Goal: Task Accomplishment & Management: Manage account settings

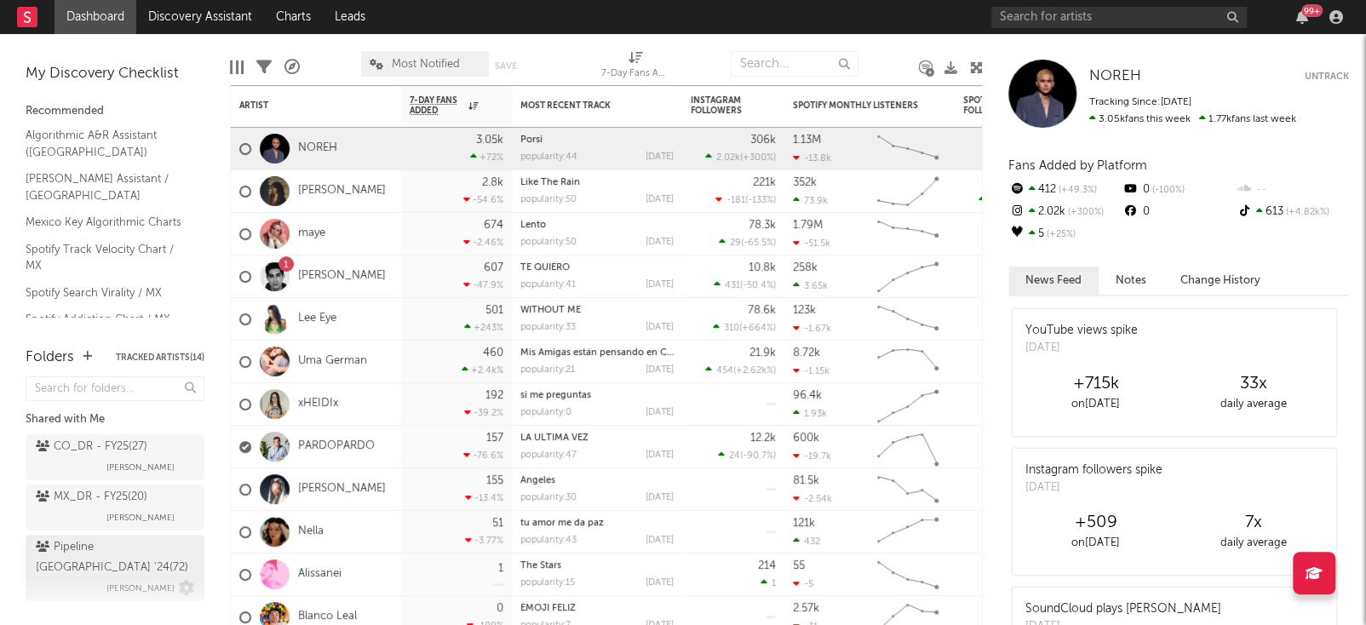
click at [72, 541] on div "Pipeline Mexico '24 ( 72 )" at bounding box center [113, 557] width 154 height 41
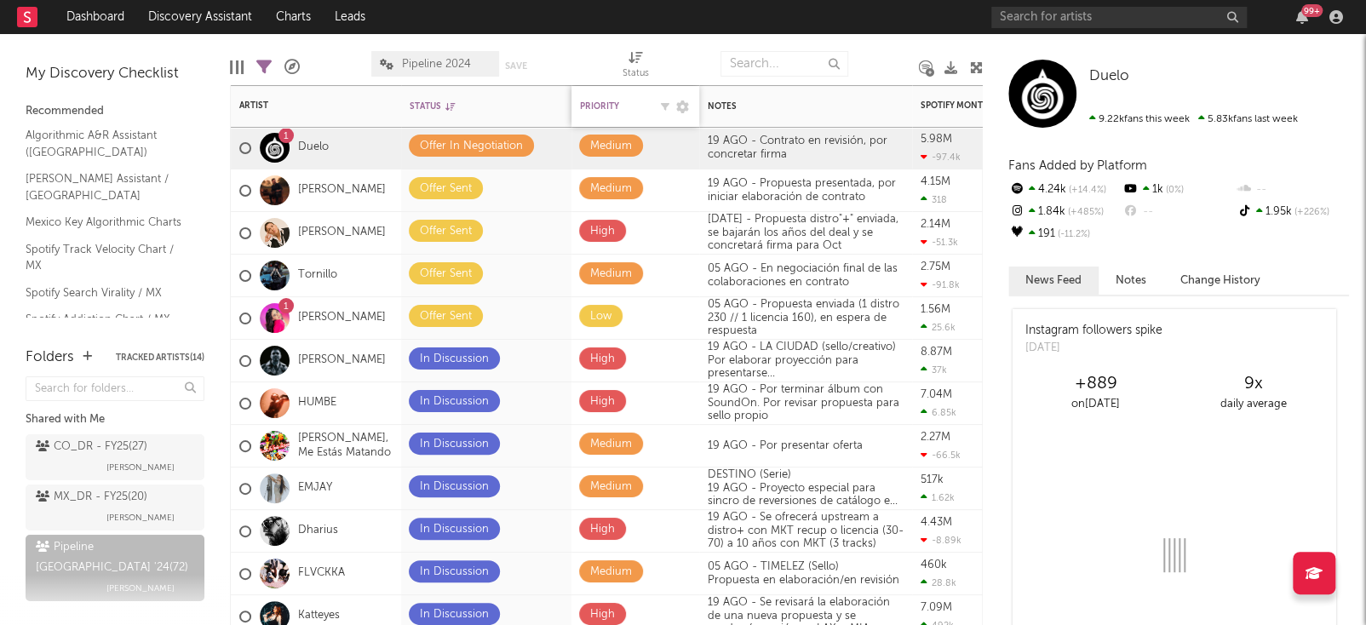
click at [602, 107] on div "Priority" at bounding box center [614, 106] width 68 height 10
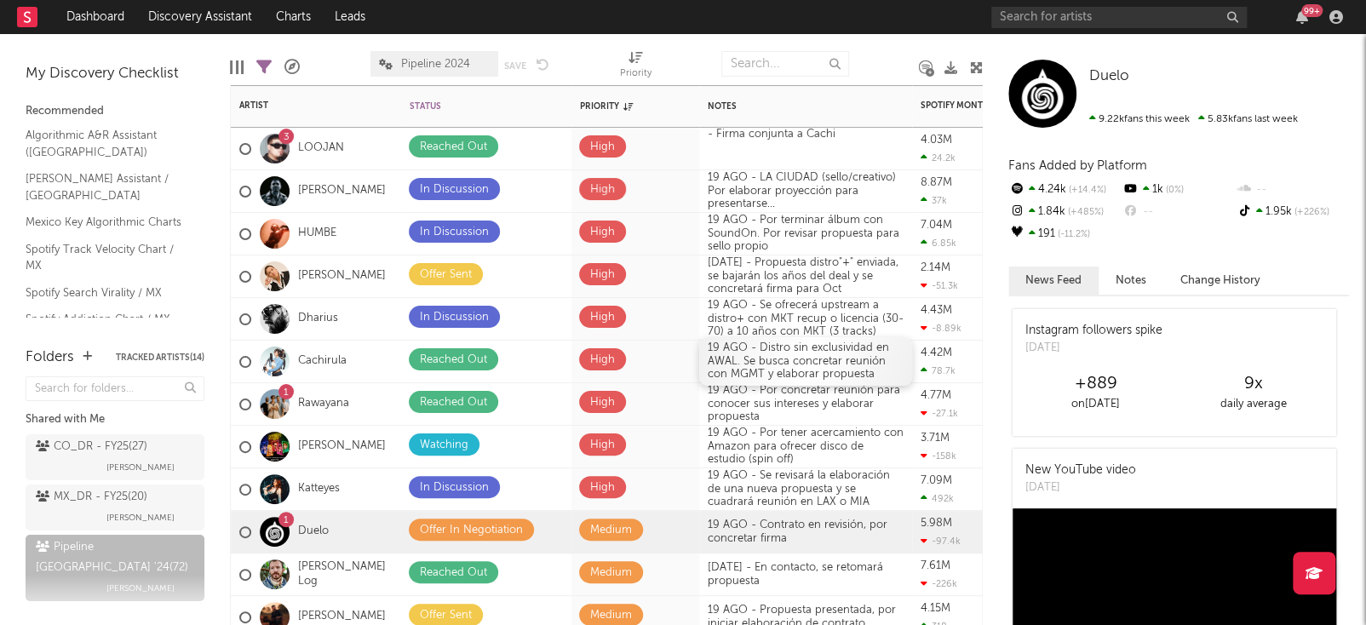
click at [779, 351] on div "19 AGO - Distro sin exclusividad en AWAL. Se busca concretar reunión con MGMT y…" at bounding box center [805, 361] width 213 height 49
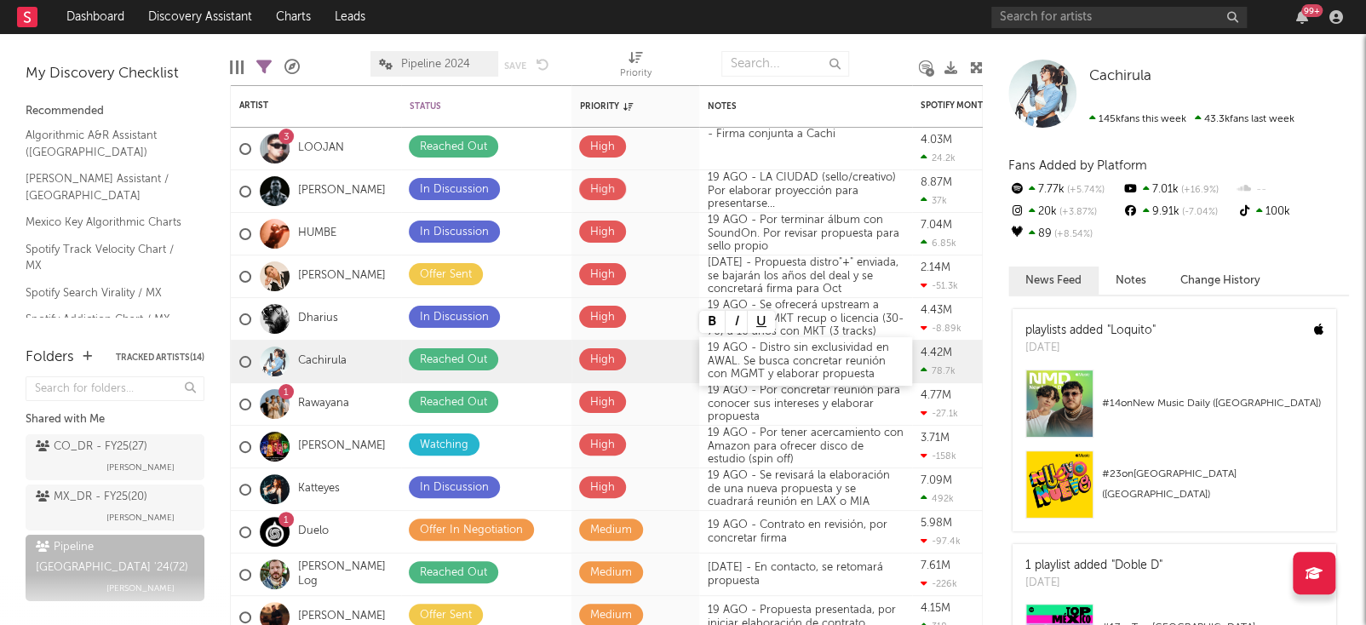
click at [715, 350] on div "19 AGO - Distro sin exclusividad en AWAL. Se busca concretar reunión con MGMT y…" at bounding box center [805, 361] width 213 height 49
click at [743, 359] on div "[DATE] - Distro sin exclusividad en AWAL. Se busca concretar reunión con MGMT y…" at bounding box center [805, 361] width 213 height 49
click at [761, 375] on div "[DATE] - Distro sin exclusividad en AWAL. Se busca concretar reunión con MGMT y…" at bounding box center [805, 361] width 213 height 49
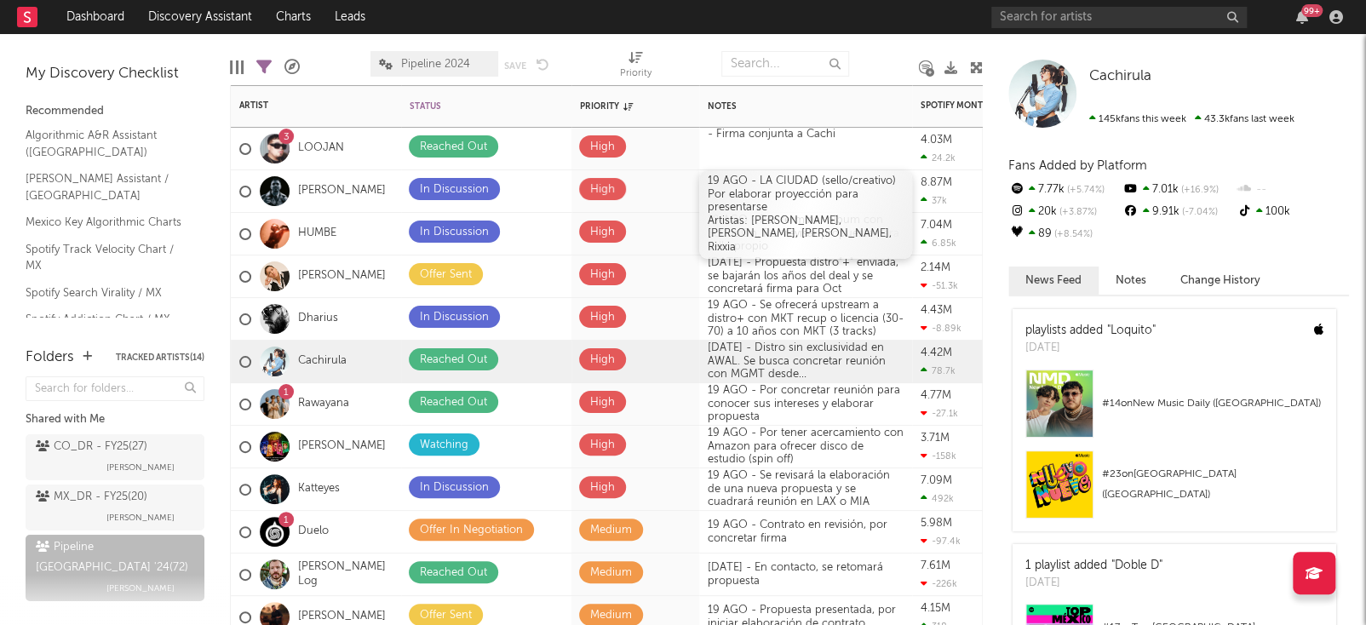
click at [753, 185] on div "[DATE] - LA CIUDAD (sello/creativo) Por elaborar proyección para presentarse Ar…" at bounding box center [805, 214] width 213 height 89
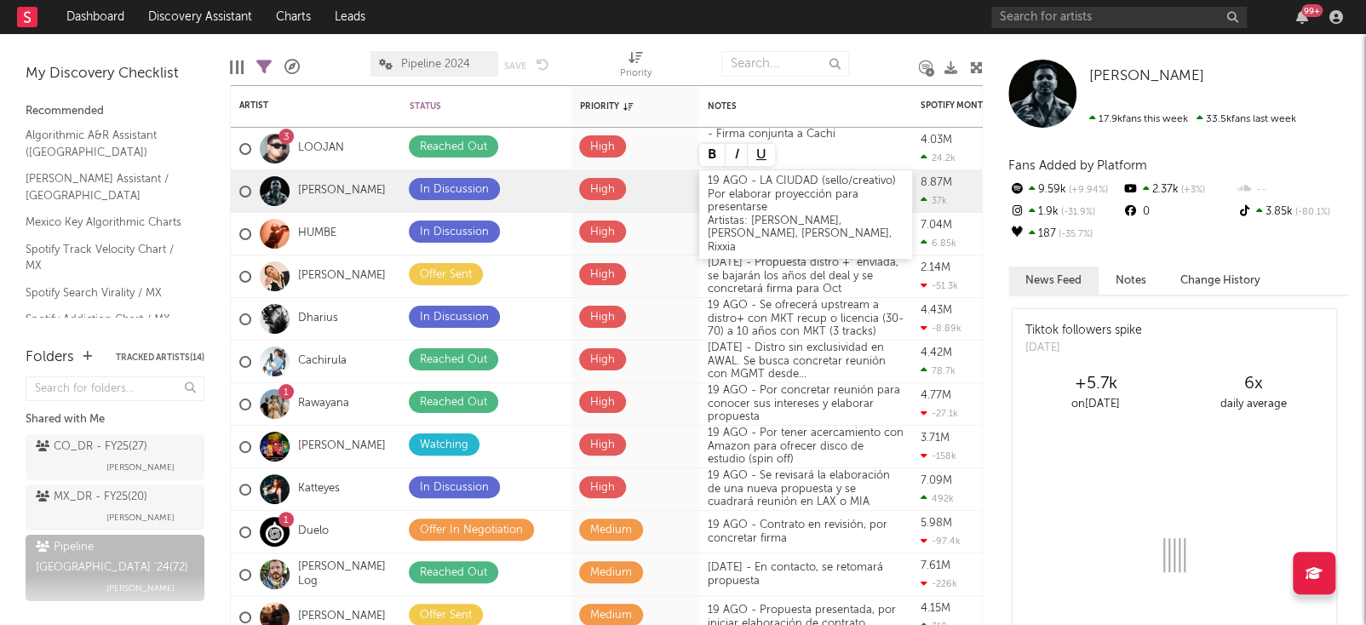
click at [718, 180] on div "[DATE] - LA CIUDAD (sello/creativo) Por elaborar proyección para presentarse Ar…" at bounding box center [805, 214] width 213 height 89
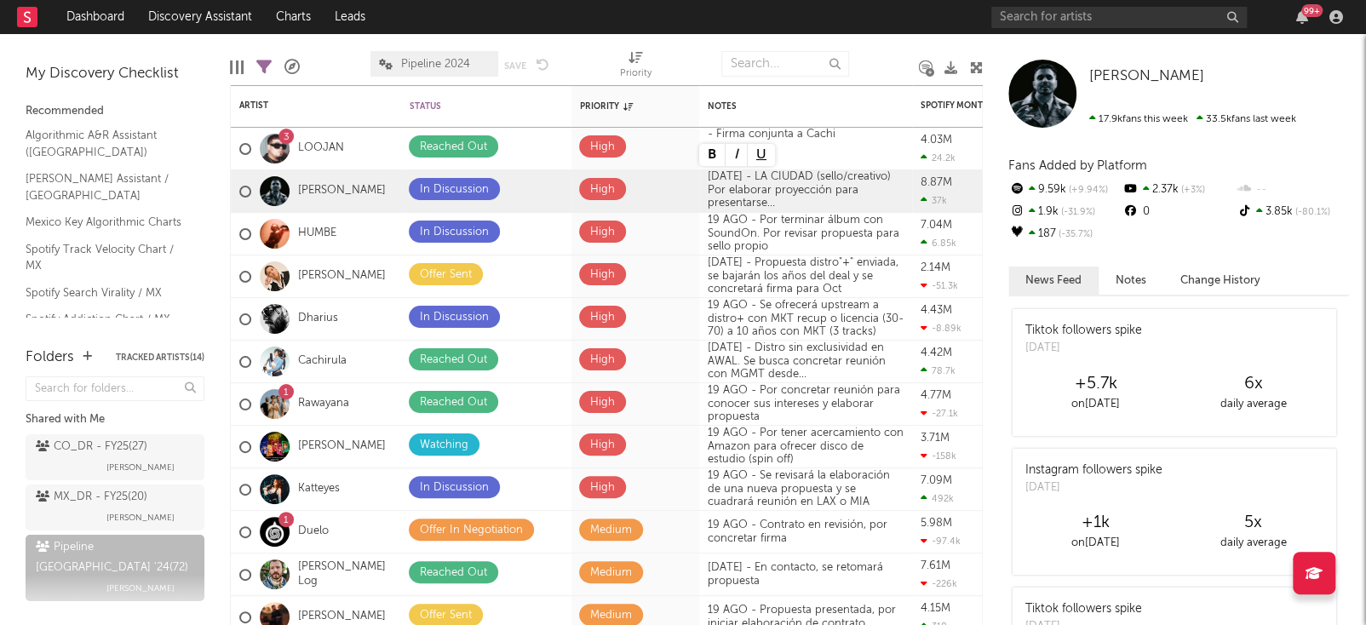
click at [865, 63] on div at bounding box center [884, 64] width 45 height 43
click at [867, 60] on div at bounding box center [884, 64] width 45 height 43
click at [740, 322] on div "19 AGO - Se ofrecerá upstream a distro+ con MKT recup o licencia (30-70) a 10 a…" at bounding box center [805, 319] width 213 height 49
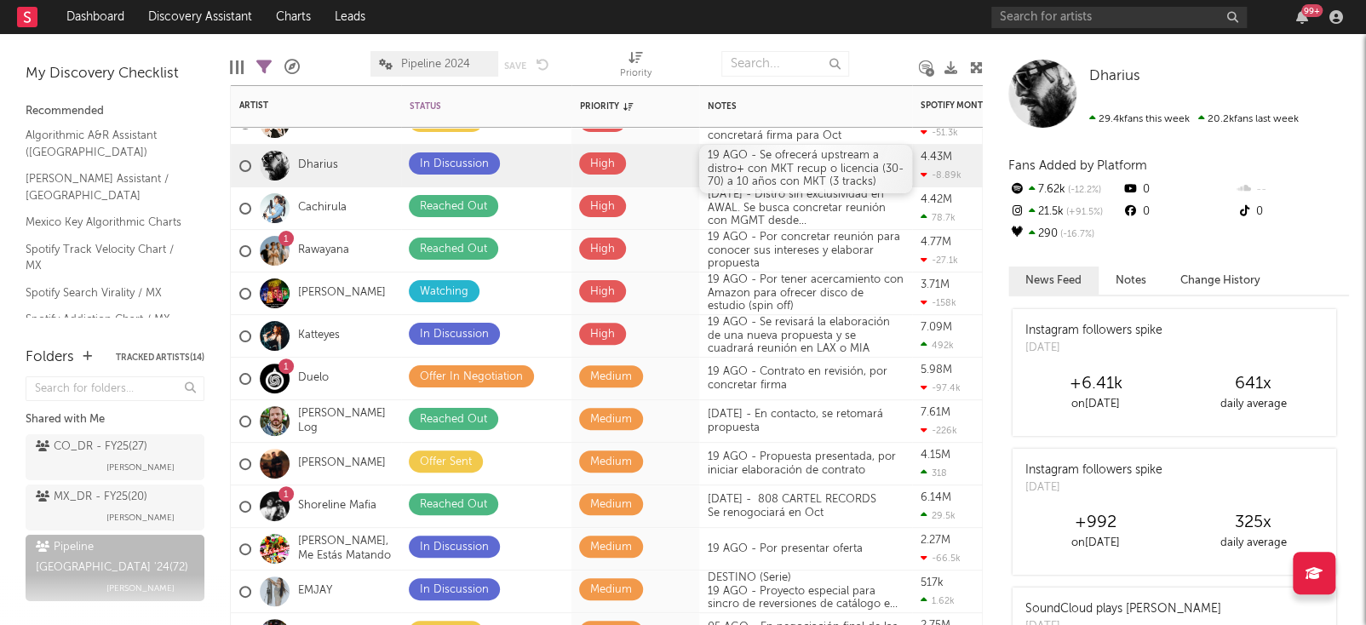
click at [730, 170] on div "19 AGO - Se ofrecerá upstream a distro+ con MKT recup o licencia (30-70) a 10 a…" at bounding box center [805, 169] width 213 height 49
click at [710, 157] on div "19 AGO - Se ofrecerá upstream a distro+ con MKT recup o licencia (30-70) a 10 a…" at bounding box center [805, 169] width 213 height 49
click at [761, 150] on div "[DATE] - Se ofrecerá upstream a distro+ con MKT recup o licencia (30-70) a 10 a…" at bounding box center [805, 169] width 213 height 49
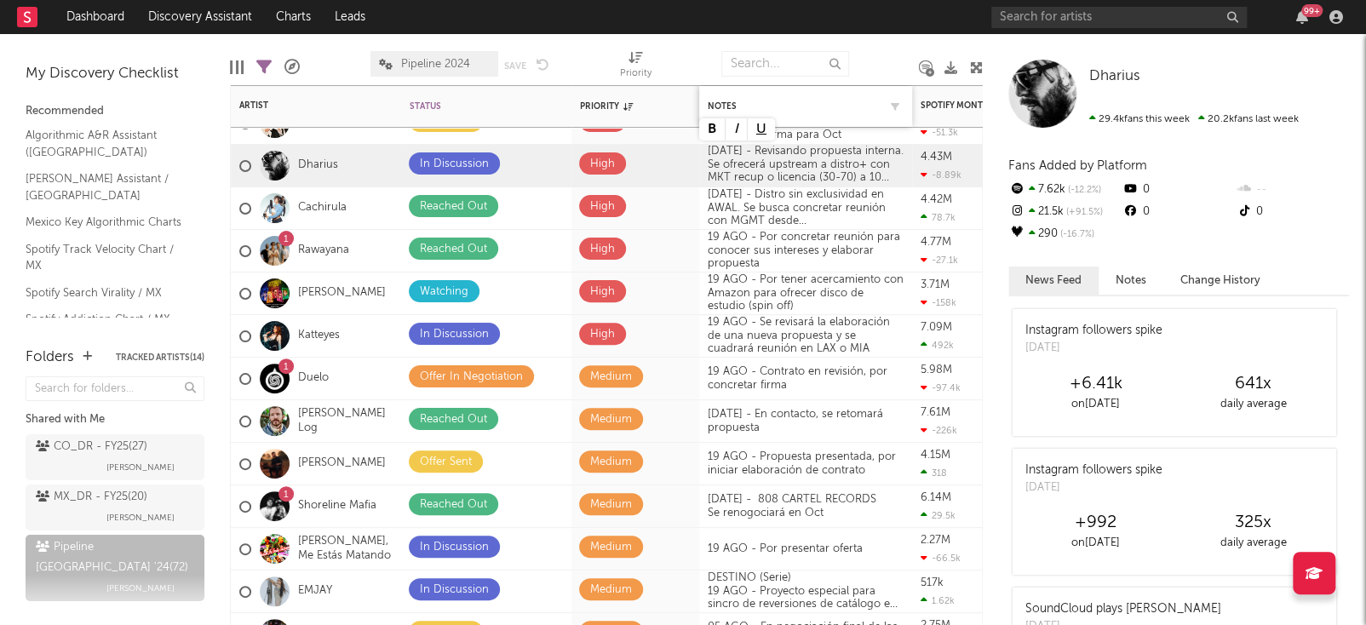
click at [841, 94] on div "Notes" at bounding box center [805, 107] width 196 height 36
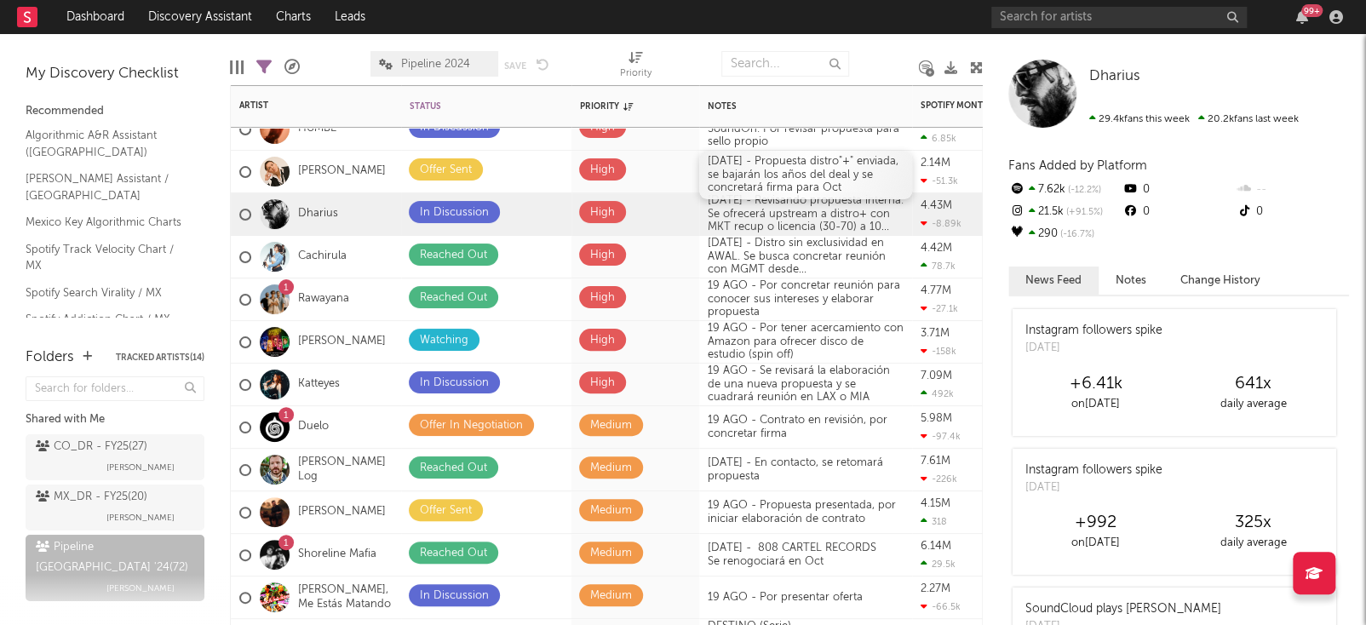
click at [799, 164] on div "[DATE] - Propuesta distro"+" enviada, se bajarán los años del deal y se concret…" at bounding box center [805, 175] width 213 height 49
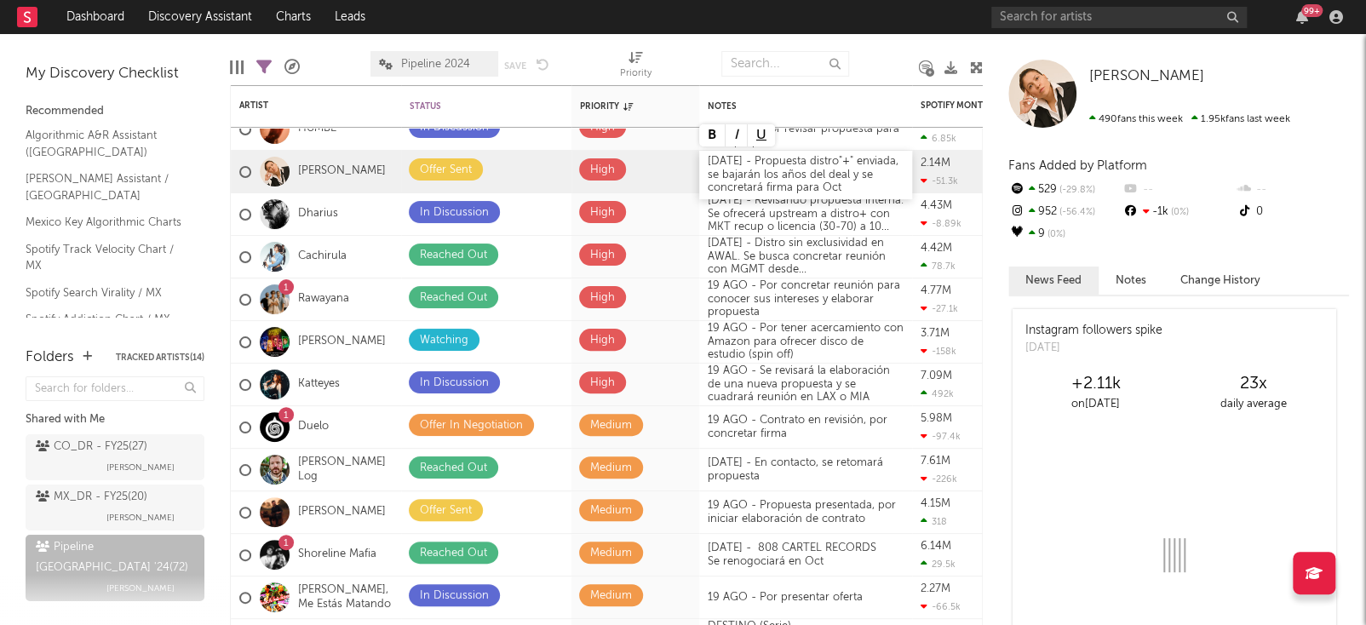
click at [825, 186] on div "[DATE] - Propuesta distro"+" enviada, se bajarán los años del deal y se concret…" at bounding box center [805, 175] width 213 height 49
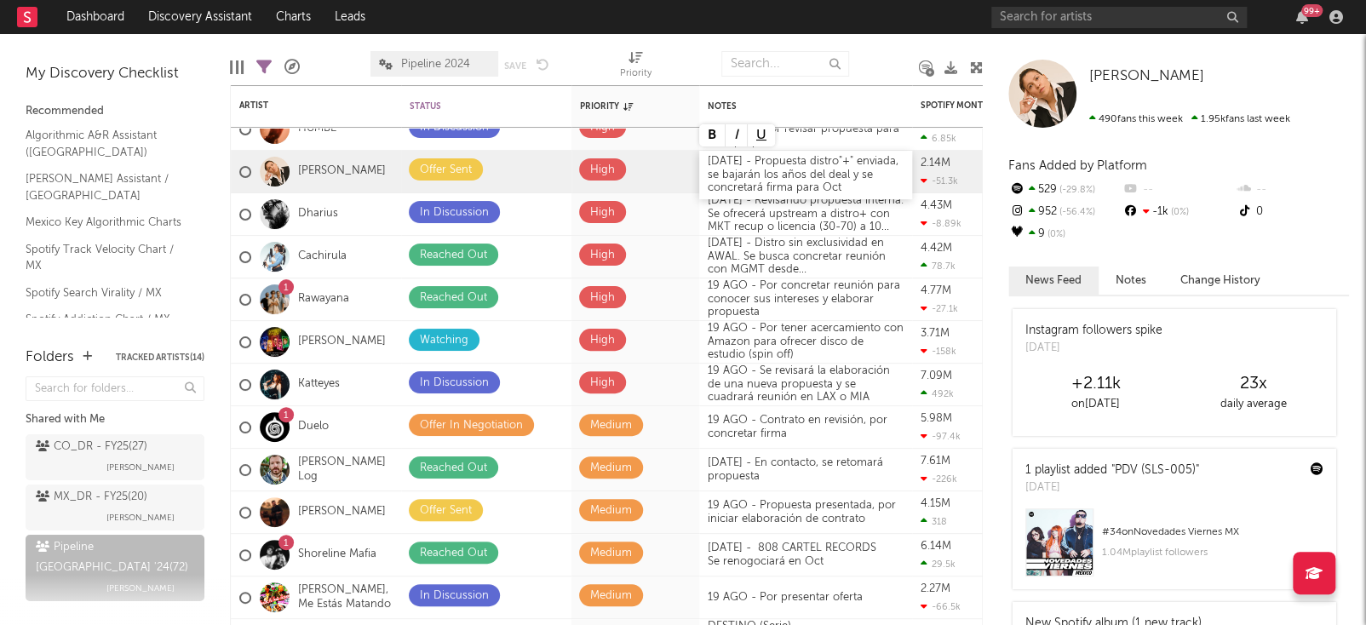
click at [843, 178] on div "[DATE] - Propuesta distro"+" enviada, se bajarán los años del deal y se concret…" at bounding box center [805, 175] width 213 height 49
click at [718, 158] on div "[DATE] - Propuesta distro"+" enviada, se bajarán los años del deal. Por firmar …" at bounding box center [805, 175] width 213 height 49
click at [885, 48] on div at bounding box center [884, 64] width 45 height 43
click at [824, 292] on div "19 AGO - Por concretar reunión para conocer sus intereses y elaborar propuesta" at bounding box center [805, 299] width 213 height 49
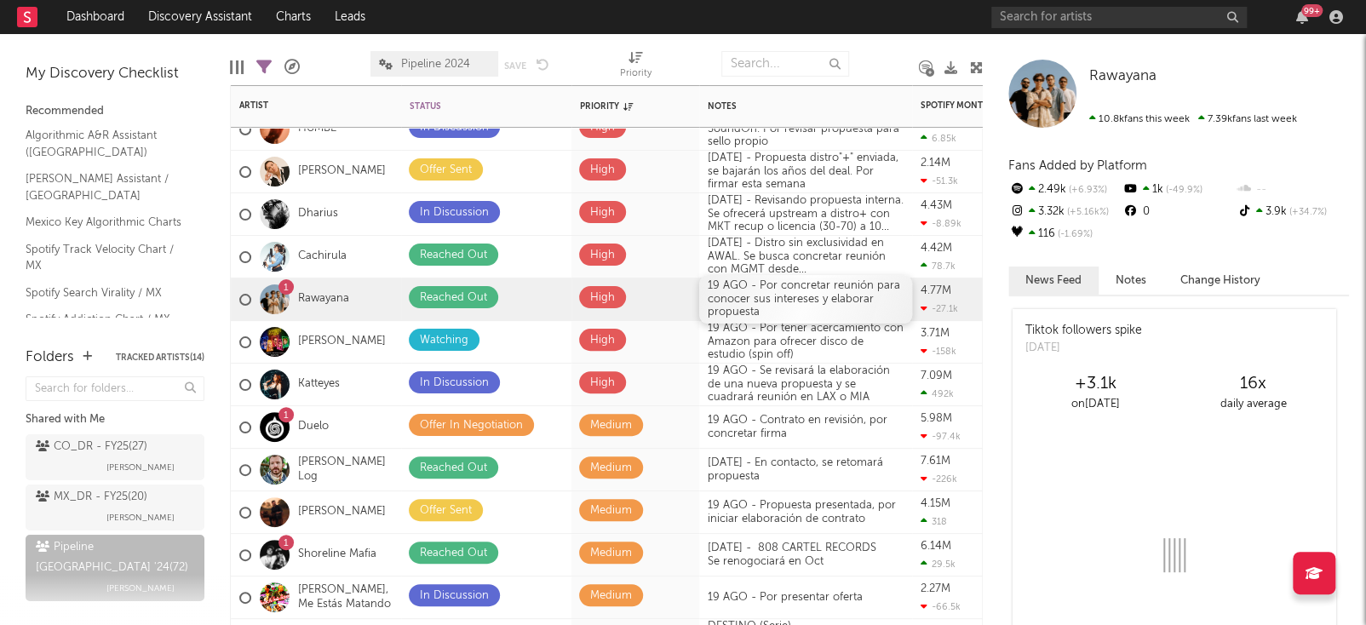
click at [707, 289] on div "19 AGO - Por concretar reunión para conocer sus intereses y elaborar propuesta" at bounding box center [805, 299] width 213 height 49
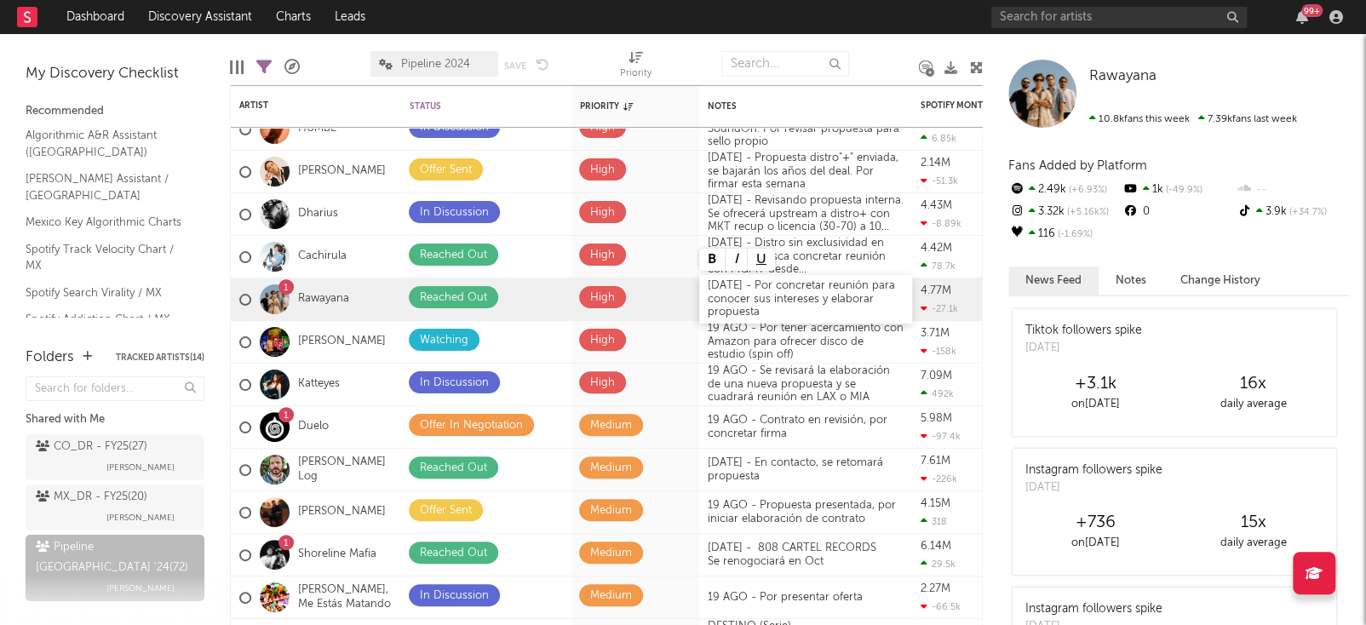
click at [757, 315] on div "[DATE] - Por concretar reunión para conocer sus intereses y elaborar propuesta" at bounding box center [805, 299] width 213 height 49
click at [882, 61] on div at bounding box center [884, 64] width 45 height 43
click at [738, 332] on div "19 AGO - Por tener acercamiento con Amazon para ofrecer disco de estudio (spin …" at bounding box center [805, 342] width 213 height 49
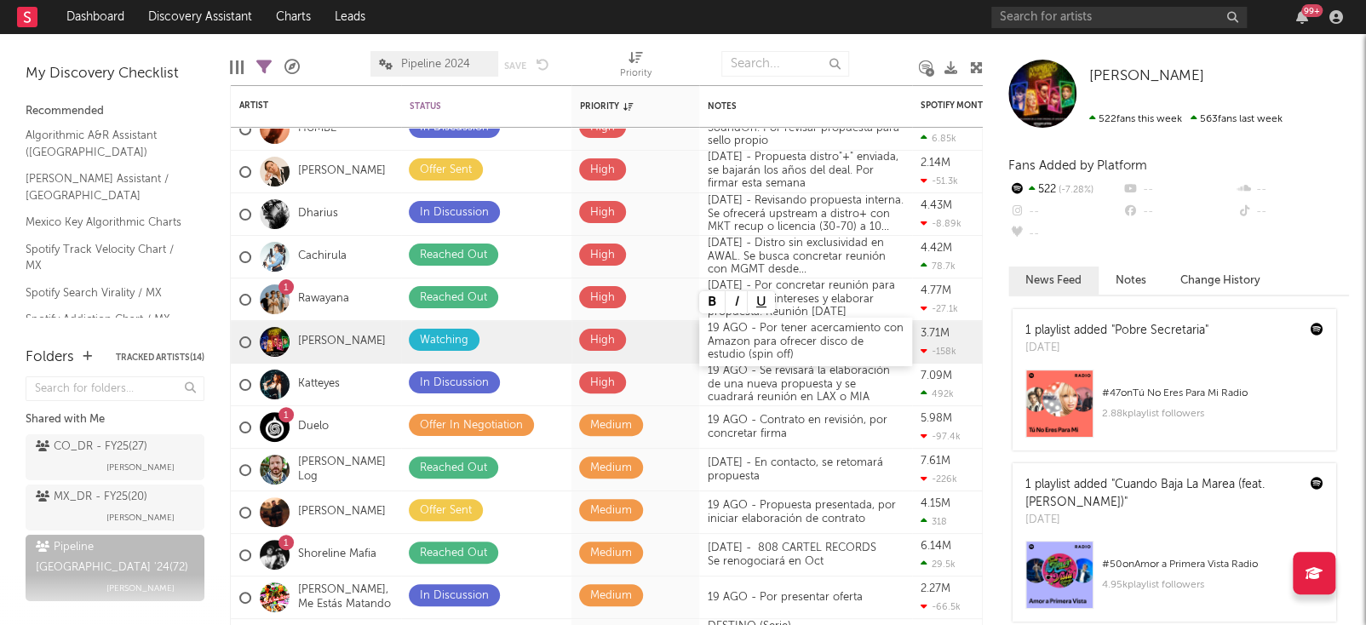
click at [714, 325] on div "19 AGO - Por tener acercamiento con Amazon para ofrecer disco de estudio (spin …" at bounding box center [805, 342] width 213 height 49
click at [867, 49] on div at bounding box center [884, 64] width 45 height 43
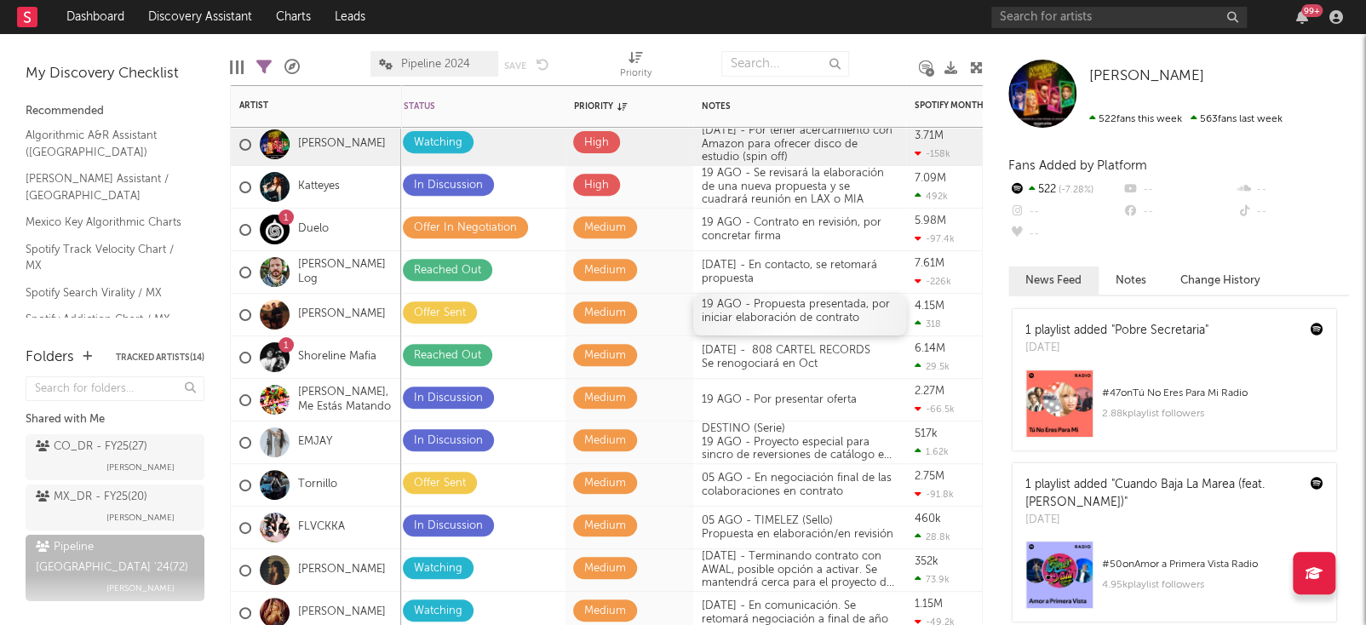
drag, startPoint x: 774, startPoint y: 311, endPoint x: 758, endPoint y: 310, distance: 16.2
click at [774, 311] on div "19 AGO - Propuesta presentada, por iniciar elaboración de contrato" at bounding box center [799, 315] width 213 height 42
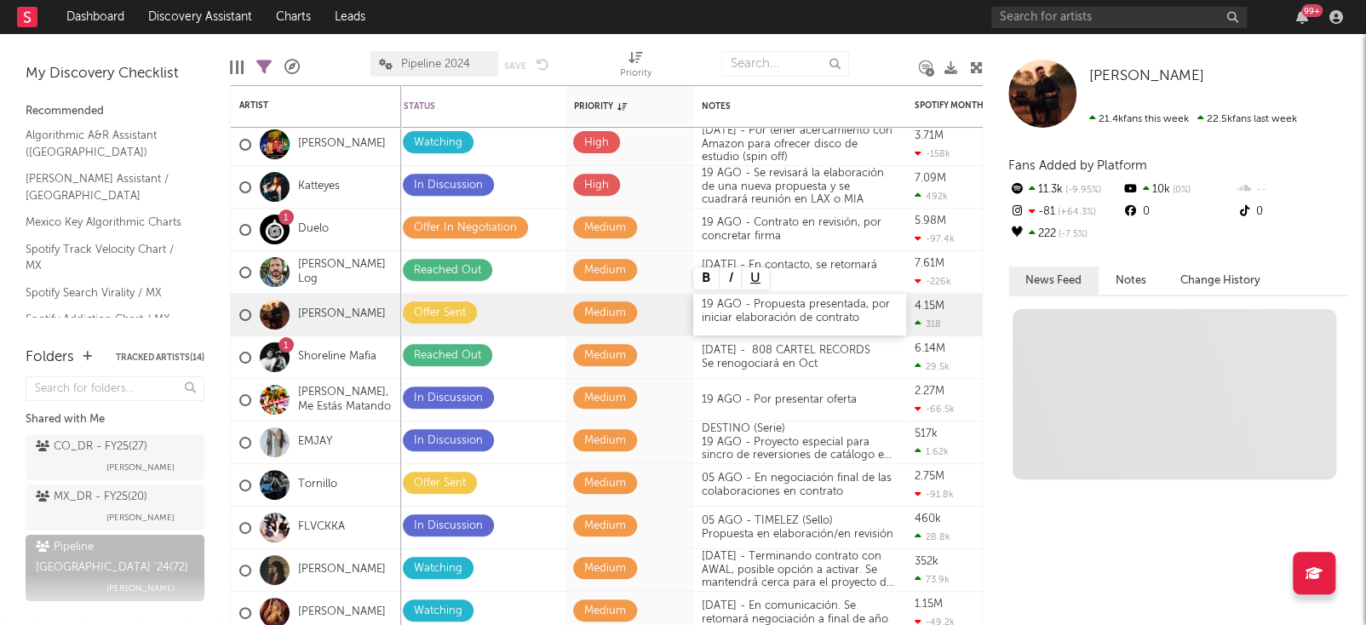
click at [702, 302] on div "19 AGO - Propuesta presentada, por iniciar elaboración de contrato" at bounding box center [799, 315] width 213 height 42
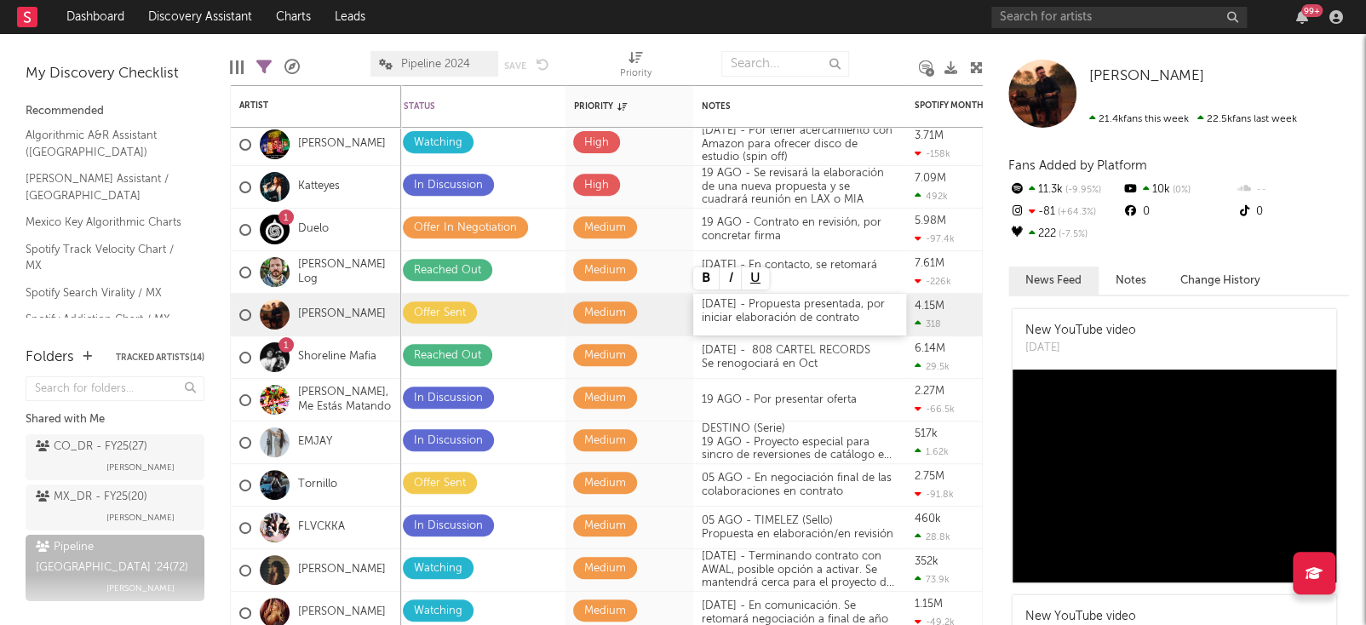
click at [861, 323] on div "[DATE] - Propuesta presentada, por iniciar elaboración de contrato" at bounding box center [799, 315] width 213 height 42
click at [851, 69] on div "Edit Columns Filters ( 25 of 72 ) A&R Pipeline Pipeline 2024 Save Save as Prior…" at bounding box center [606, 59] width 753 height 51
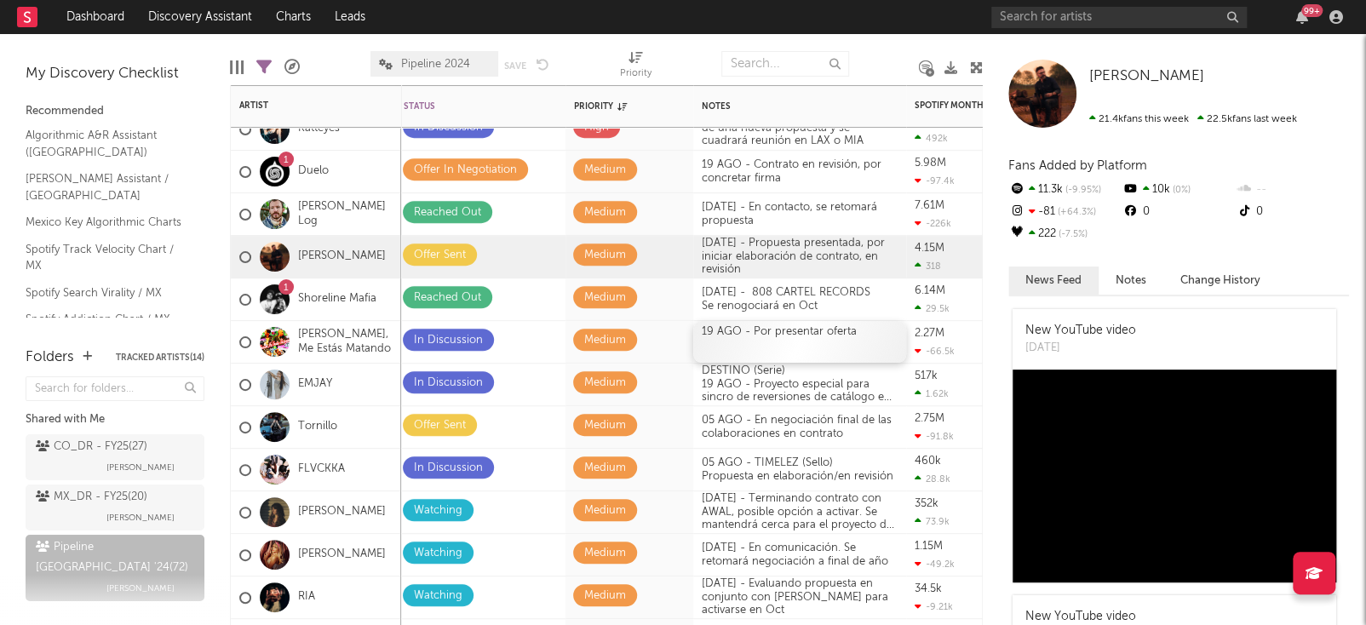
click at [794, 324] on div "19 AGO - Por presentar oferta" at bounding box center [799, 342] width 213 height 42
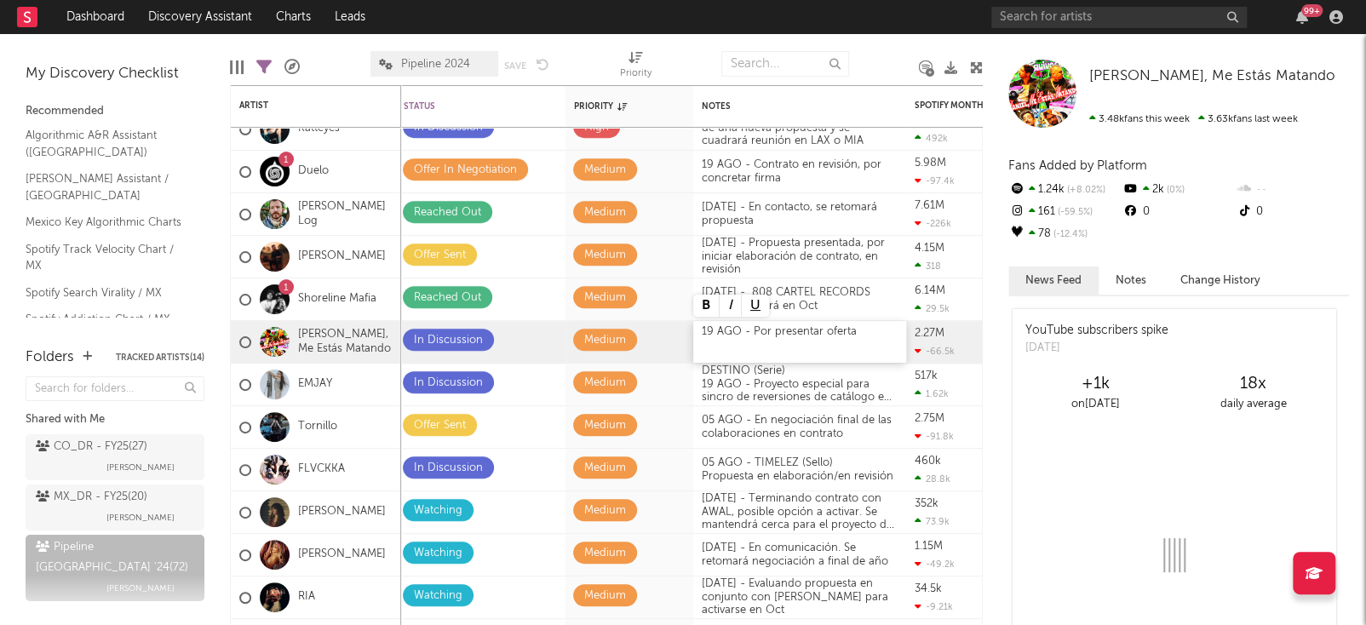
click at [703, 331] on div "19 AGO - Por presentar oferta" at bounding box center [799, 342] width 213 height 42
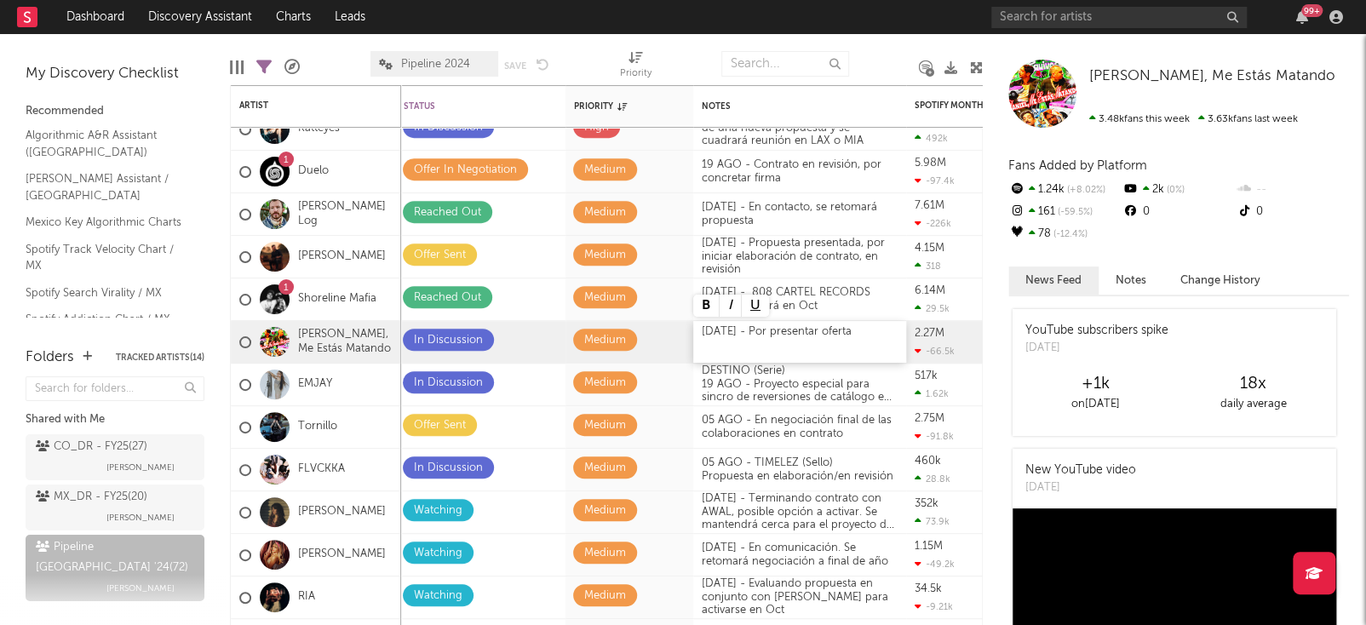
click at [770, 334] on div "[DATE] - Por presentar oferta" at bounding box center [799, 342] width 213 height 42
click at [870, 56] on div at bounding box center [884, 64] width 45 height 43
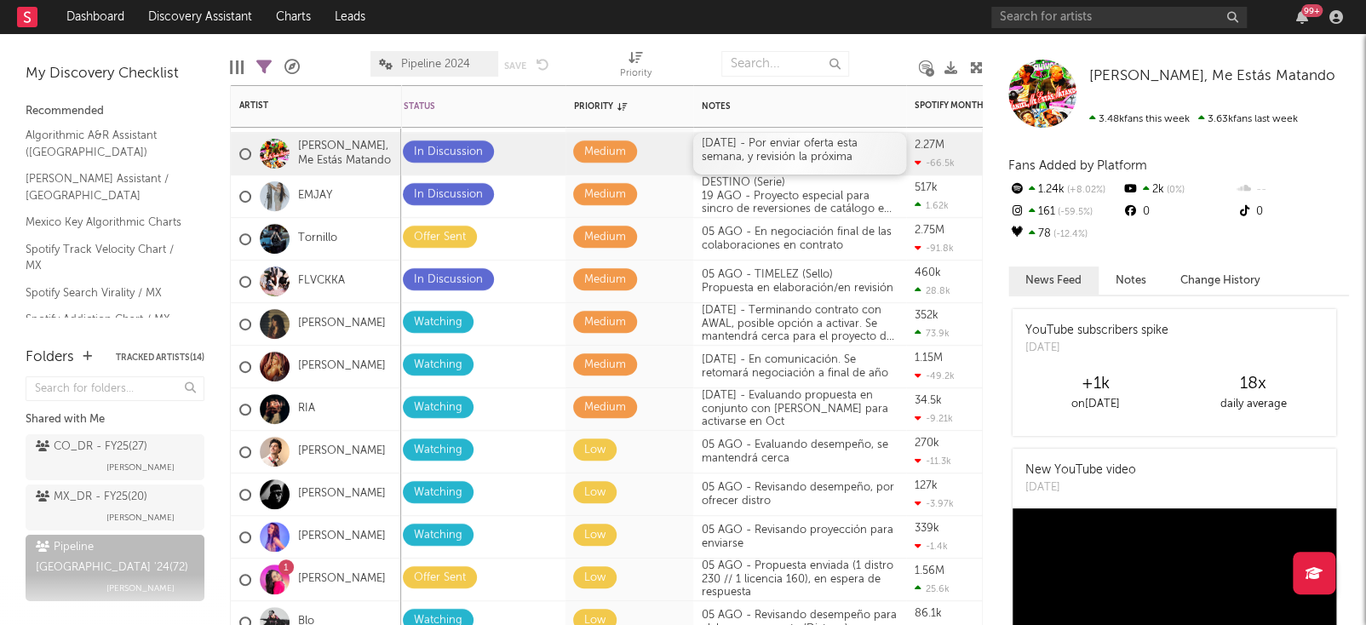
click at [817, 140] on div "[DATE] - Por enviar oferta esta semana, y revisión la próxima" at bounding box center [799, 154] width 213 height 42
drag, startPoint x: 810, startPoint y: 155, endPoint x: 864, endPoint y: 159, distance: 54.7
click at [864, 159] on div "[DATE] - Por enviar oferta esta semana, y revisión la próxima" at bounding box center [799, 154] width 213 height 42
click at [709, 296] on div "[DATE] - Terminando contrato con AWAL, posible opción a activar. Se mantendrá c…" at bounding box center [799, 323] width 213 height 61
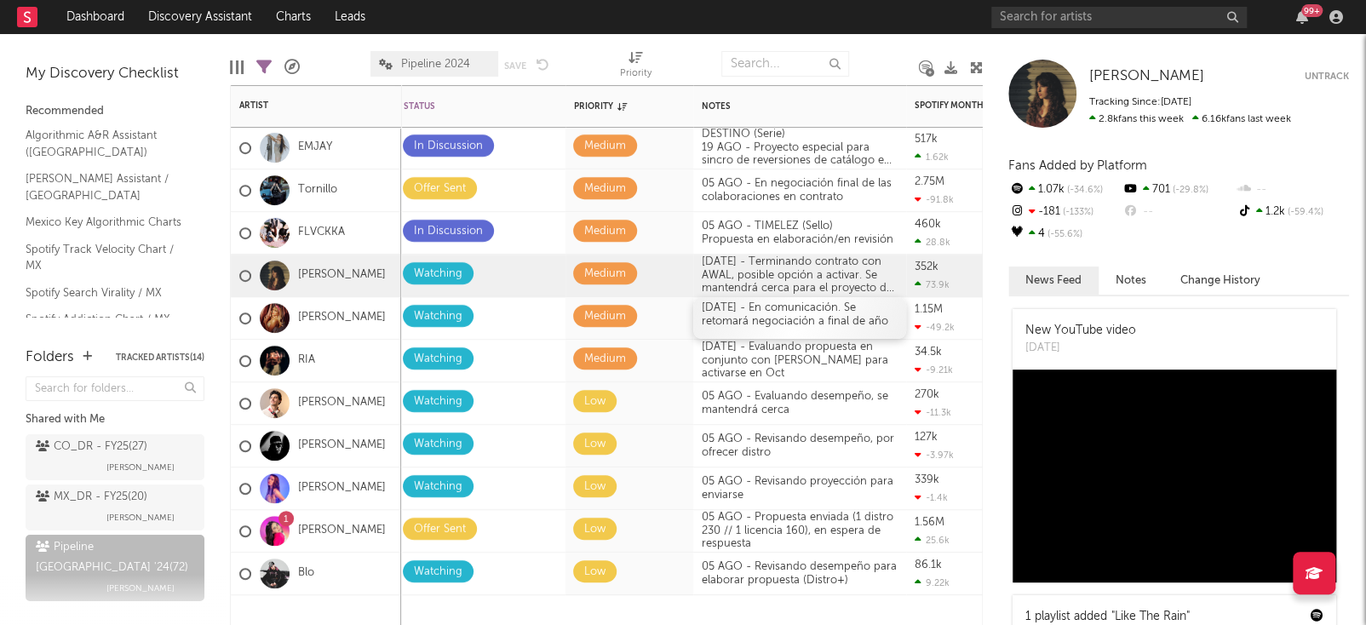
click at [772, 318] on div "[DATE] - En comunicación. Se retomará negociación a final de año" at bounding box center [799, 318] width 213 height 42
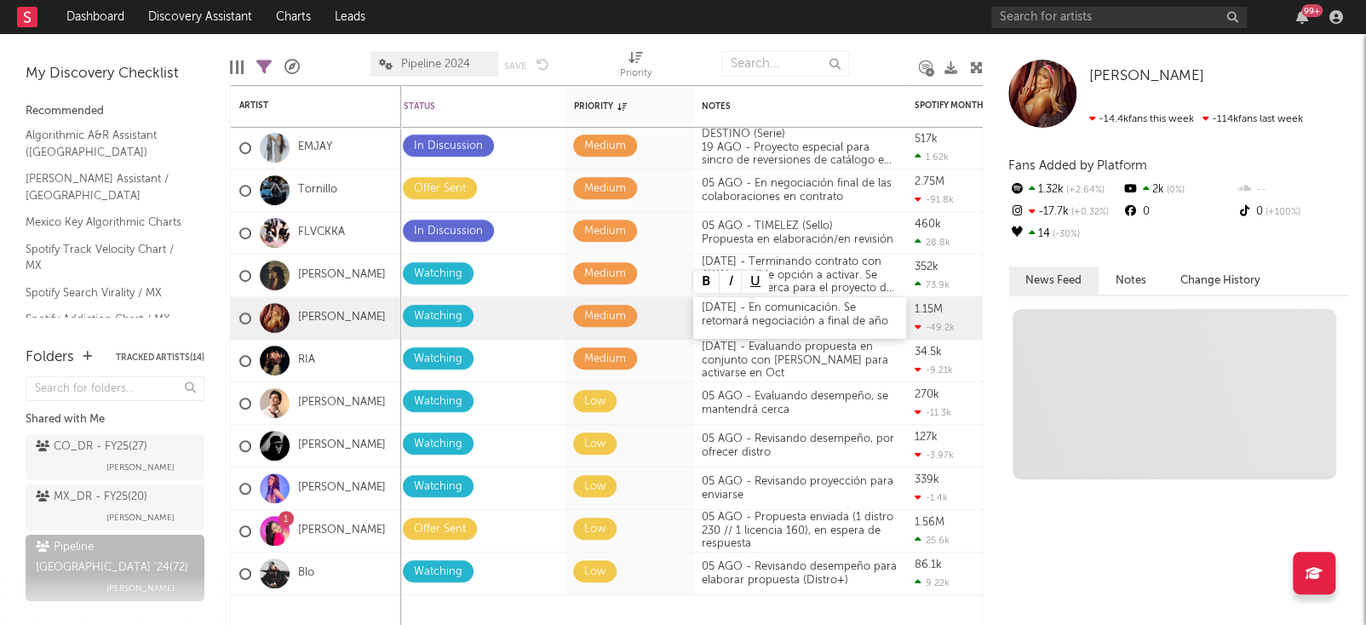
click at [701, 307] on div "[DATE] - En comunicación. Se retomará negociación a final de año" at bounding box center [799, 318] width 213 height 42
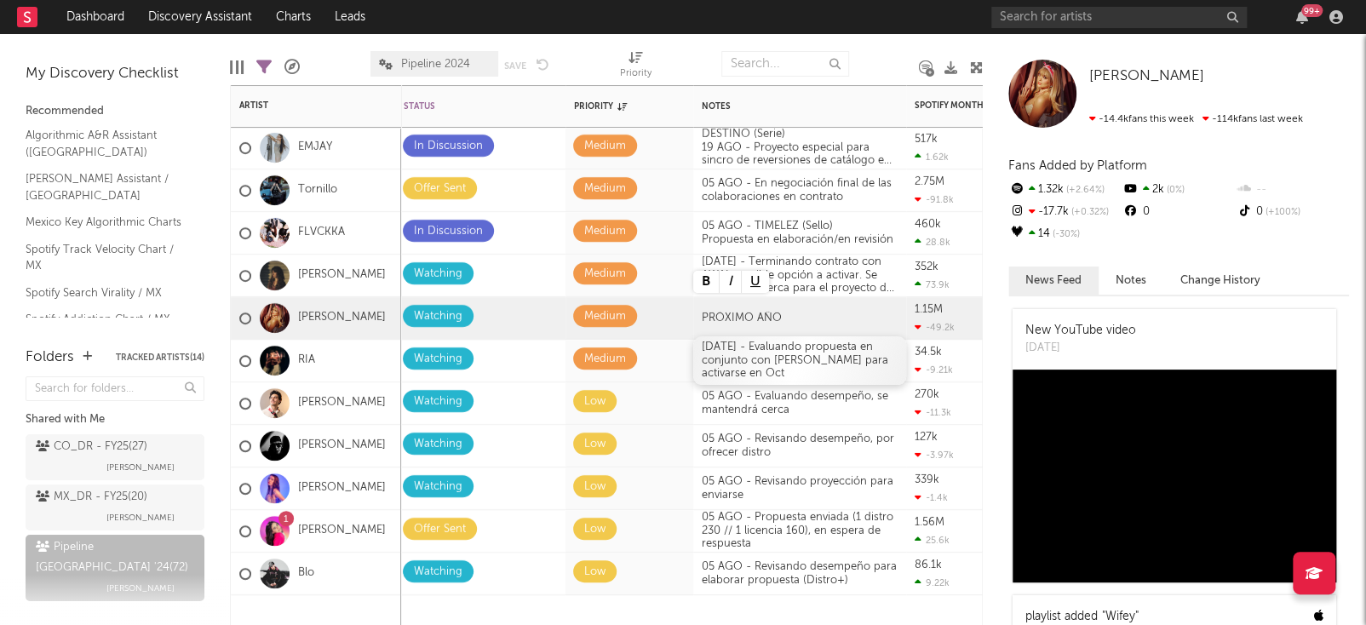
click at [770, 372] on div "[DATE] - Evaluando propuesta en conjunto con [PERSON_NAME] para activarse en Oct" at bounding box center [799, 360] width 213 height 49
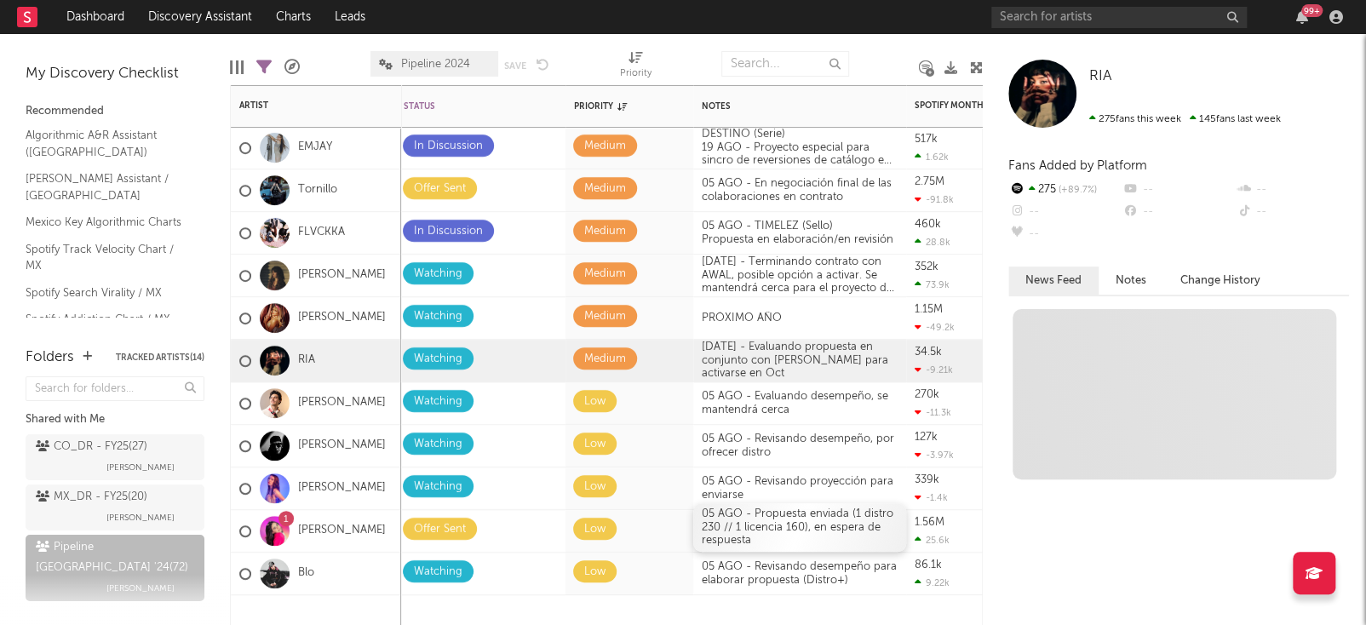
click at [752, 526] on div "05 AGO - Propuesta enviada (1 distro 230 // 1 licencia 160), en espera de respu…" at bounding box center [799, 527] width 213 height 49
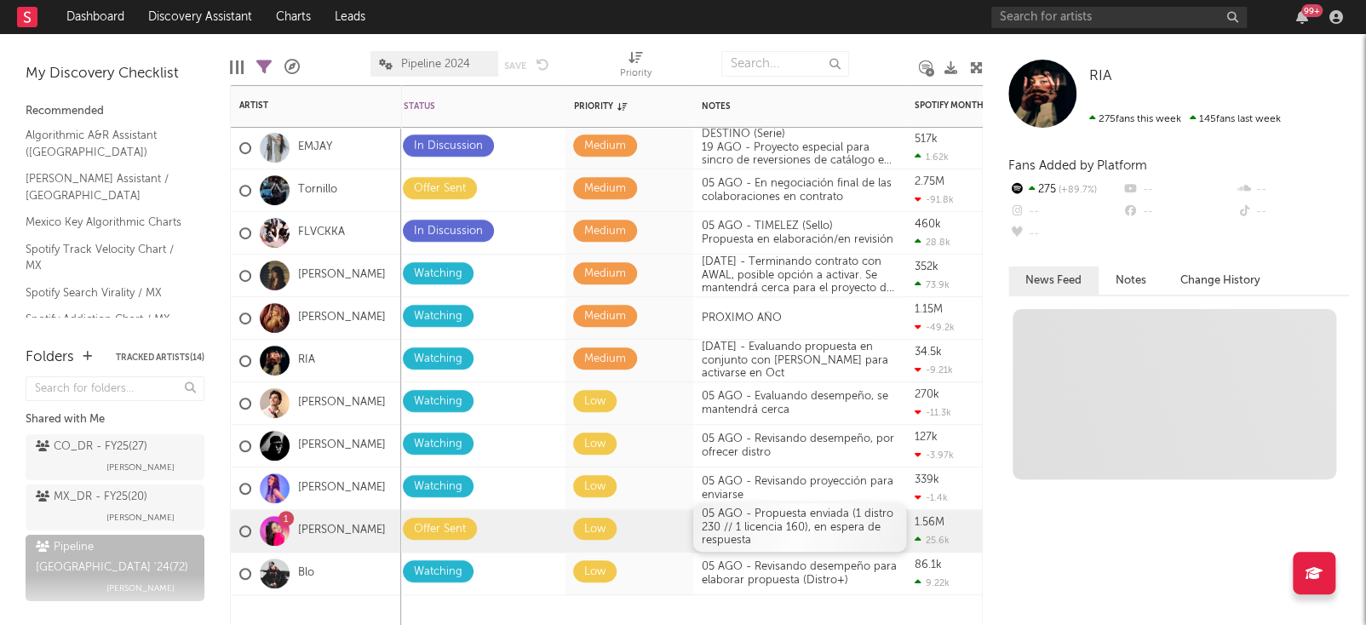
click at [752, 526] on div "05 AGO - Propuesta enviada (1 distro 230 // 1 licencia 160), en espera de respu…" at bounding box center [799, 527] width 213 height 49
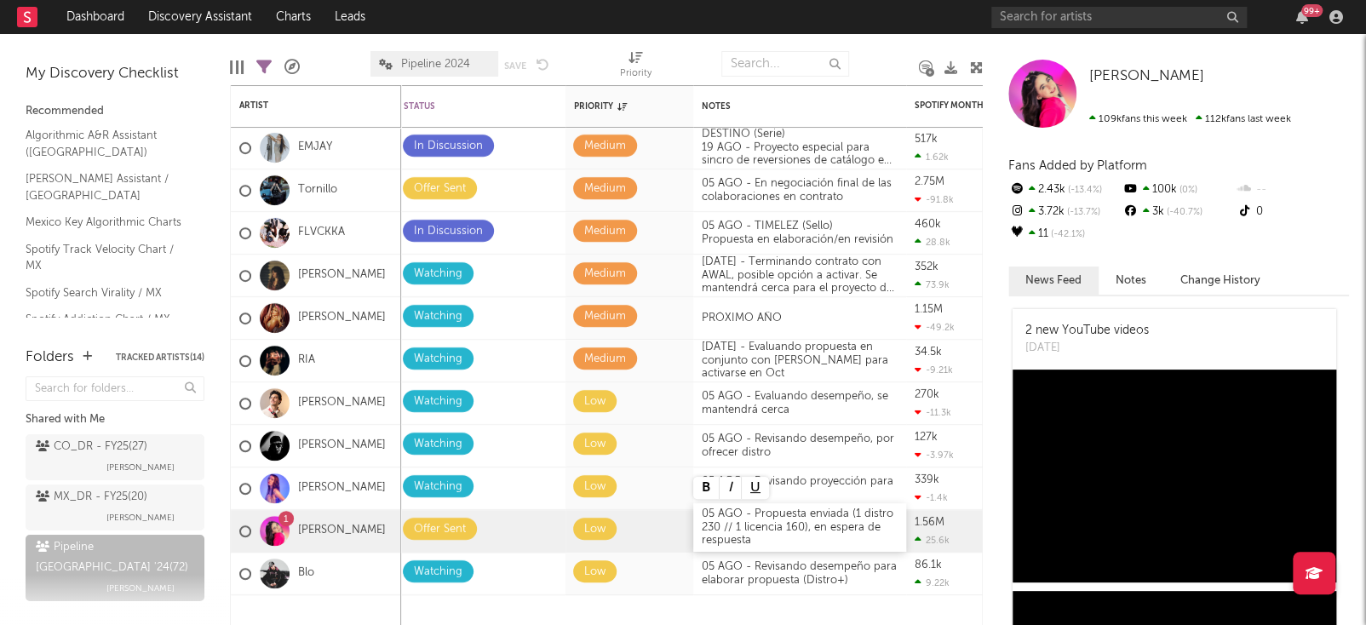
click at [763, 544] on div "05 AGO - Propuesta enviada (1 distro 230 // 1 licencia 160), en espera de respu…" at bounding box center [799, 527] width 213 height 49
click at [844, 513] on div "05 AGO - Propuesta enviada (1 distro 230 // 1 licencia 160), en espera de respu…" at bounding box center [799, 527] width 213 height 49
click at [814, 283] on div "[DATE] - Terminando contrato con AWAL, posible opción a activar. Se mantendrá c…" at bounding box center [799, 275] width 213 height 40
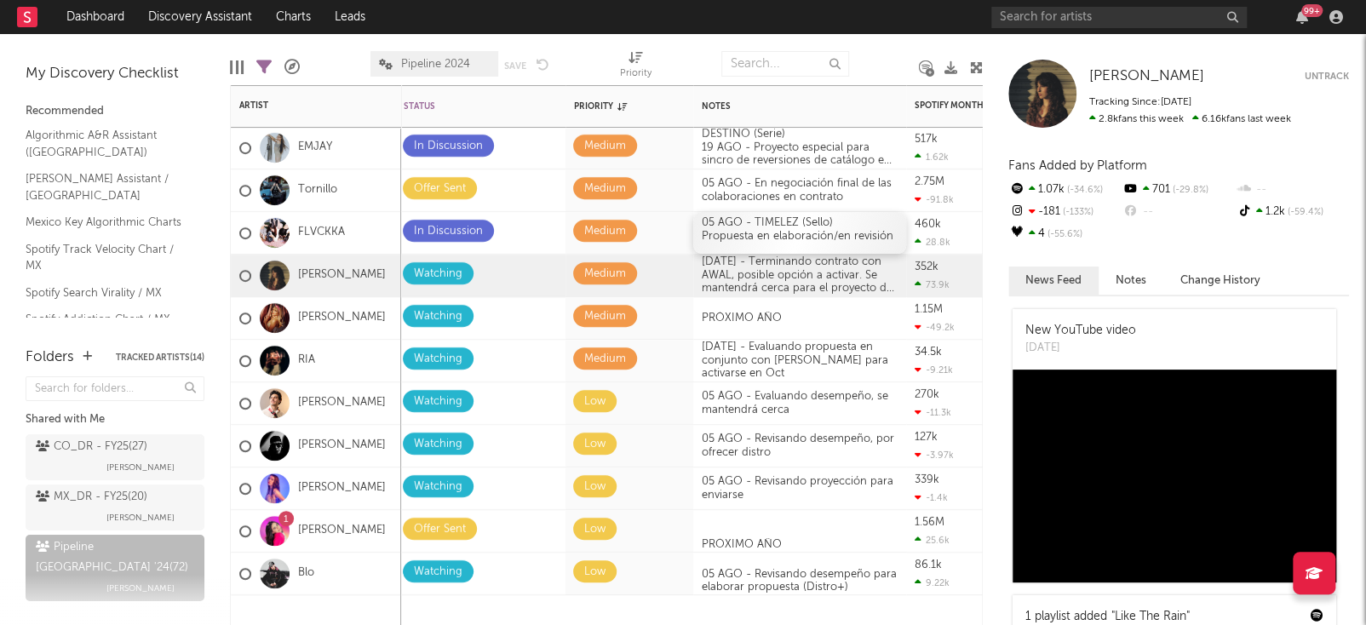
click at [713, 217] on div "[DATE] - TIMELEZ (Sello) Propuesta en elaboración/en revisión" at bounding box center [799, 233] width 213 height 42
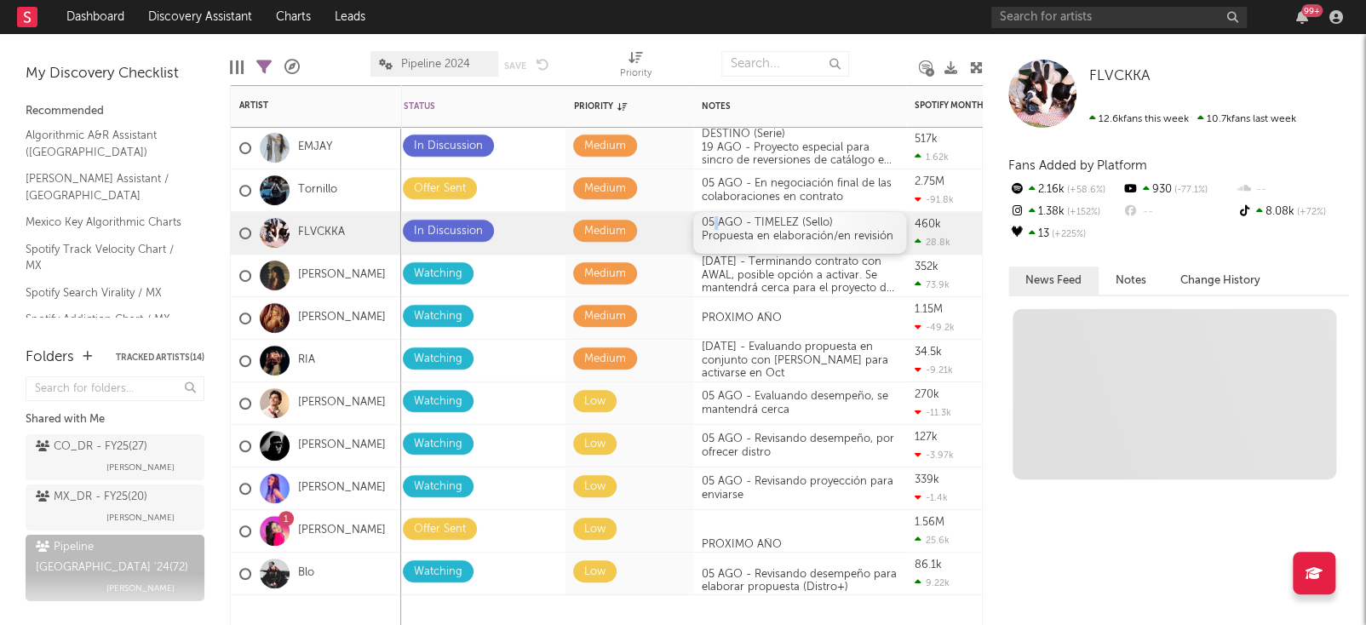
click at [713, 217] on div "[DATE] - TIMELEZ (Sello) Propuesta en elaboración/en revisión" at bounding box center [799, 233] width 213 height 42
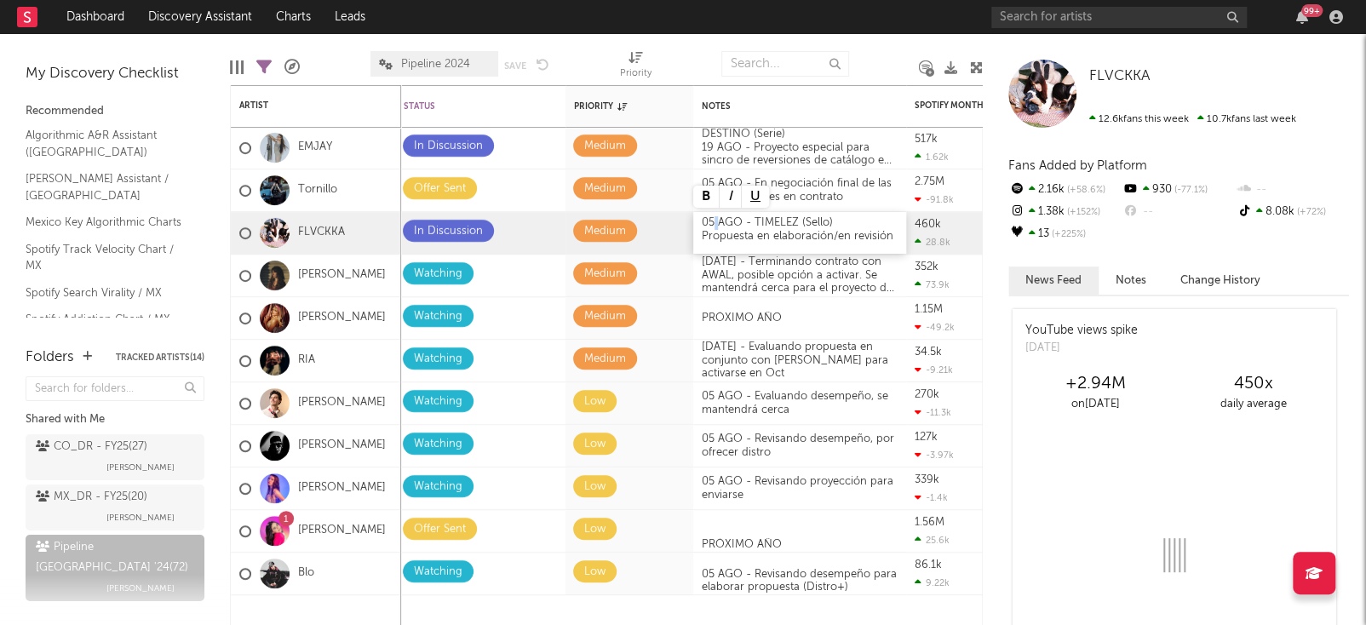
click at [713, 217] on div "[DATE] - TIMELEZ (Sello) Propuesta en elaboración/en revisión" at bounding box center [799, 233] width 213 height 42
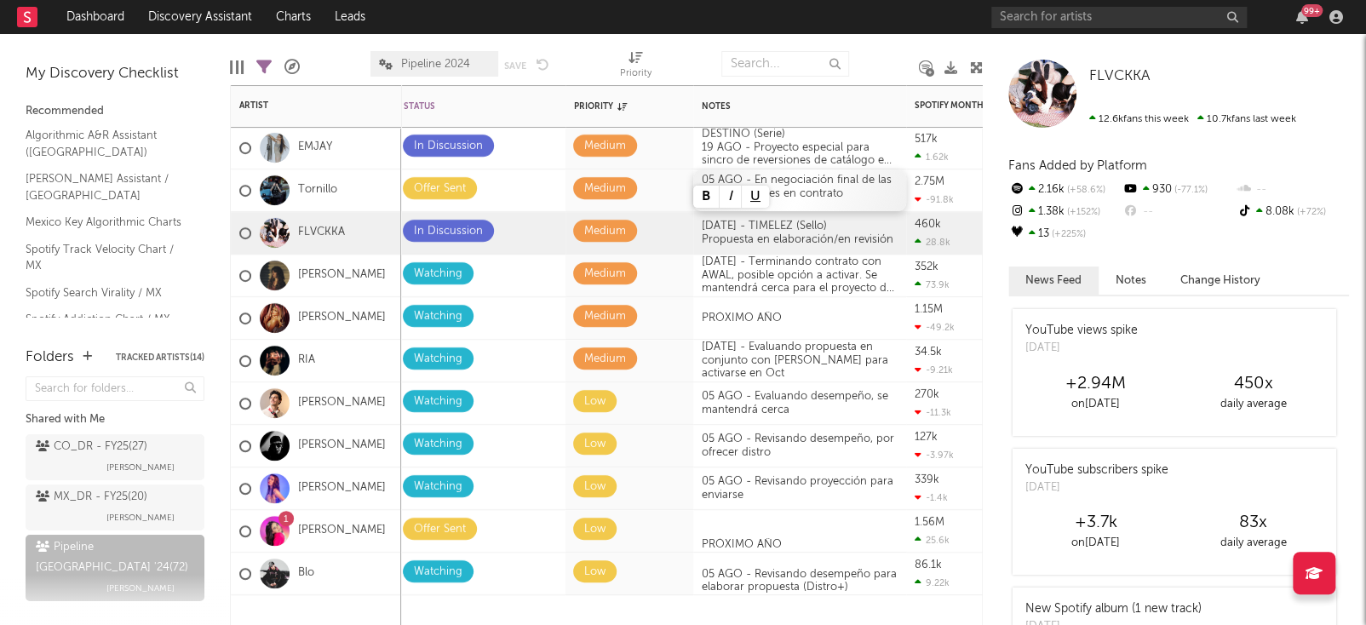
click at [847, 192] on div "05 AGO - En negociación final de las colaboraciones en contrato" at bounding box center [799, 190] width 213 height 42
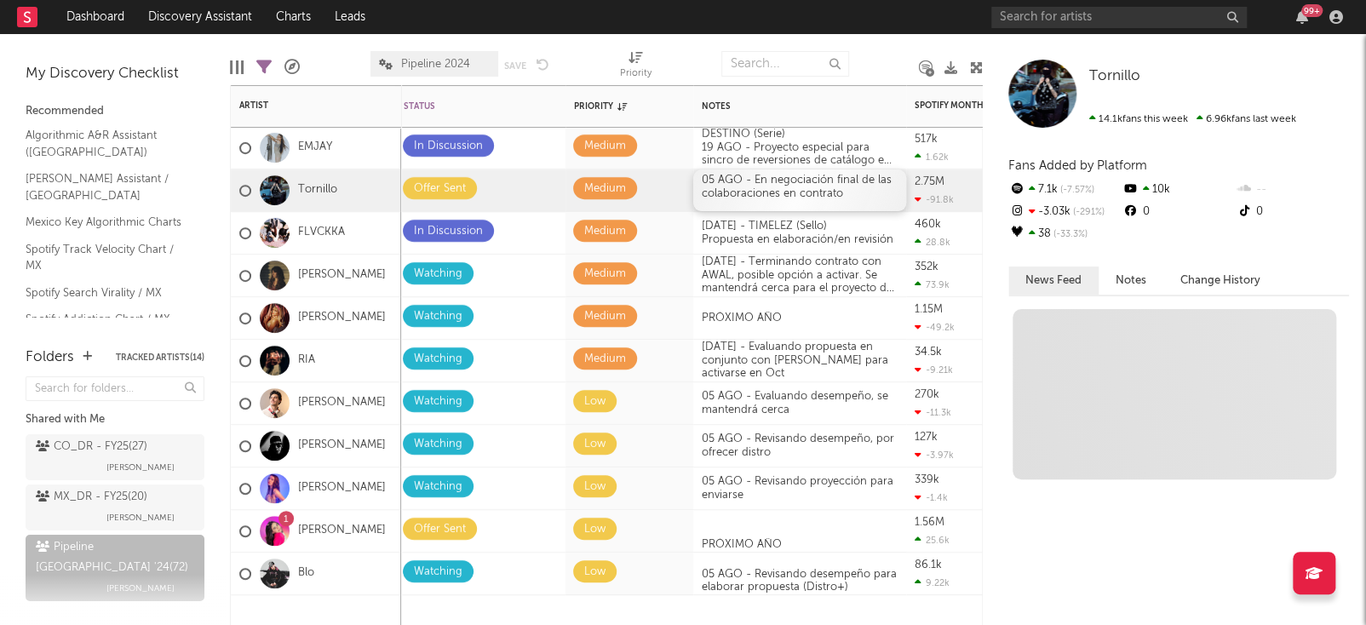
click at [847, 192] on div "05 AGO - En negociación final de las colaboraciones en contrato" at bounding box center [799, 190] width 213 height 42
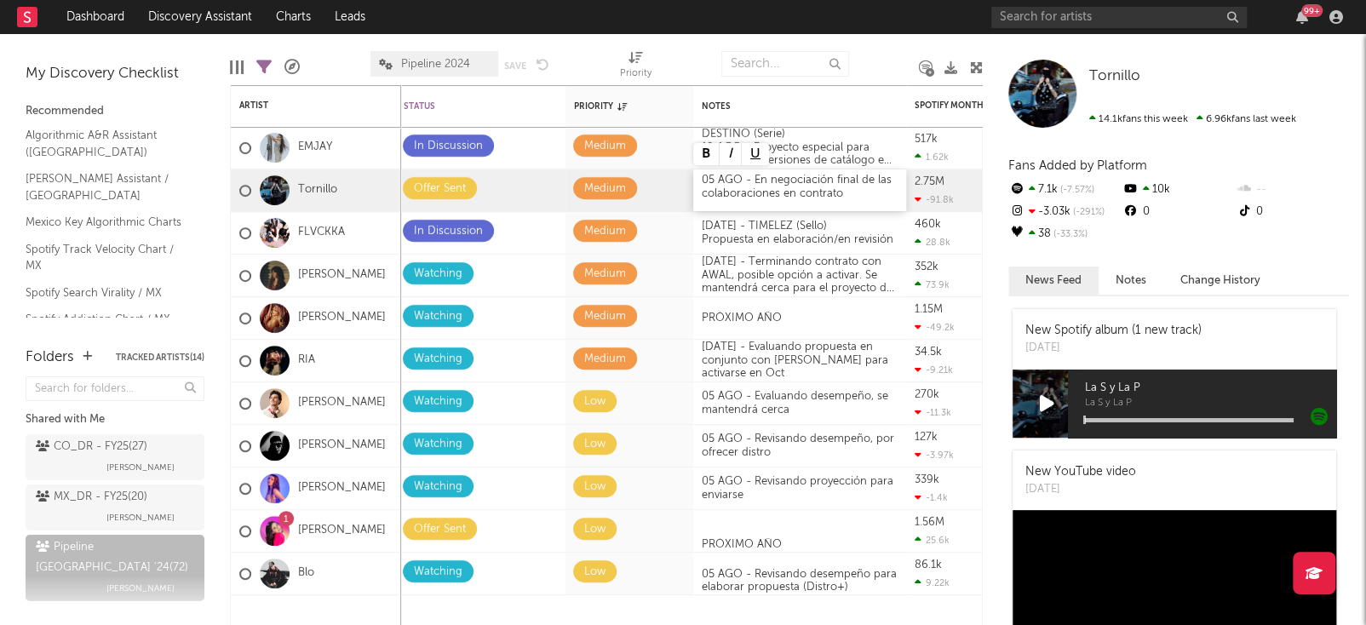
click at [711, 180] on div "05 AGO - En negociación final de las colaboraciones en contrato" at bounding box center [799, 190] width 213 height 42
click at [751, 182] on div "[DATE] - En negociación final de las colaboraciones en contrato" at bounding box center [799, 190] width 213 height 42
click at [845, 197] on div "[DATE] - En negociación final de las colaboraciones en contrato" at bounding box center [799, 190] width 213 height 42
click at [541, 188] on icon at bounding box center [536, 188] width 11 height 11
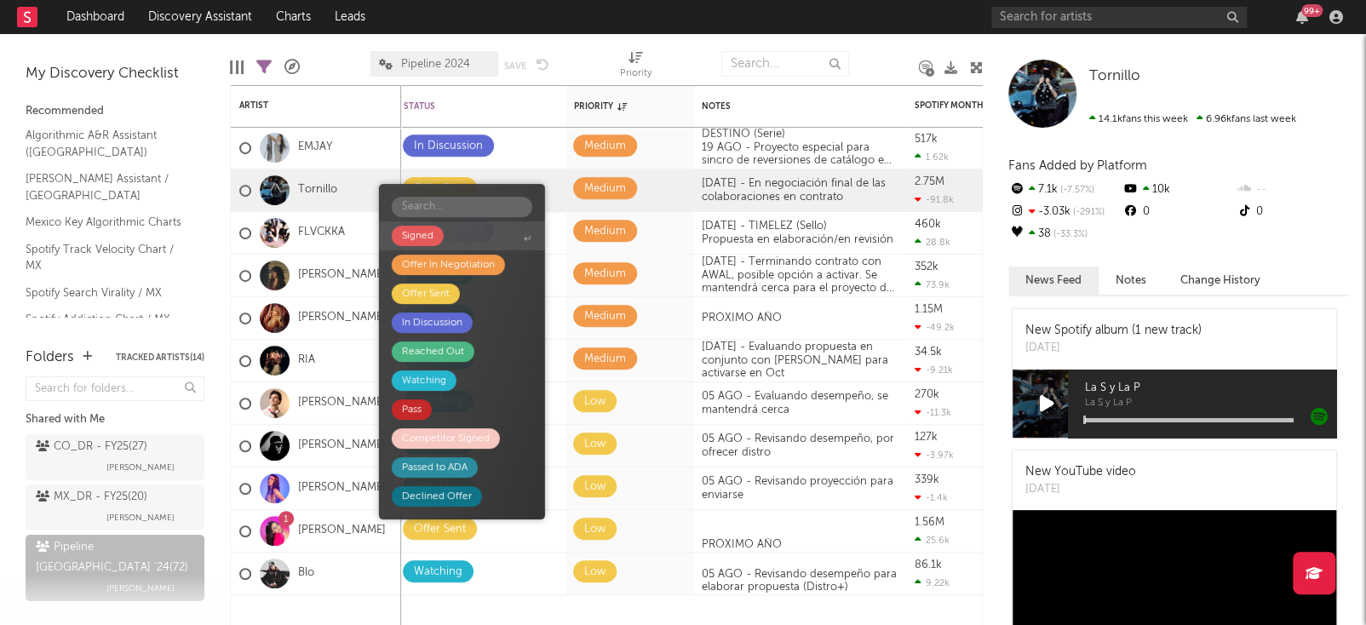
click at [501, 238] on span "Signed" at bounding box center [462, 235] width 166 height 29
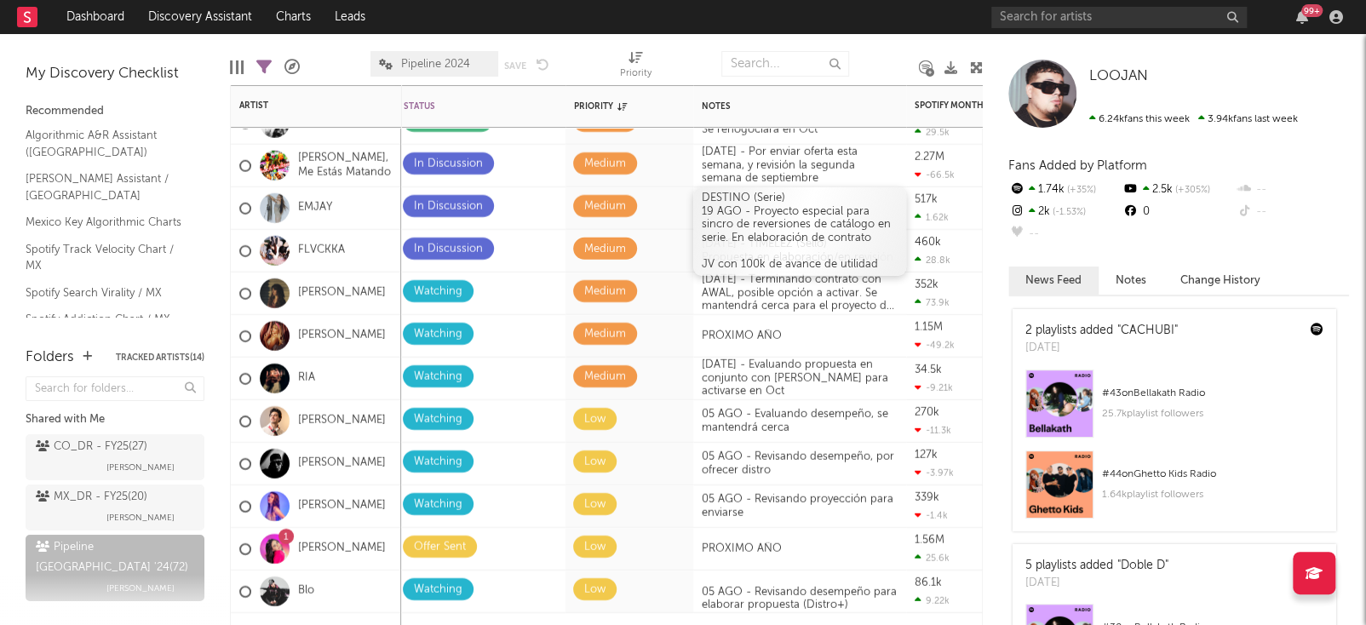
click at [770, 215] on div "DESTINO (Serie) [DATE] - Proyecto especial para sincro de reversiones de catálo…" at bounding box center [799, 231] width 213 height 89
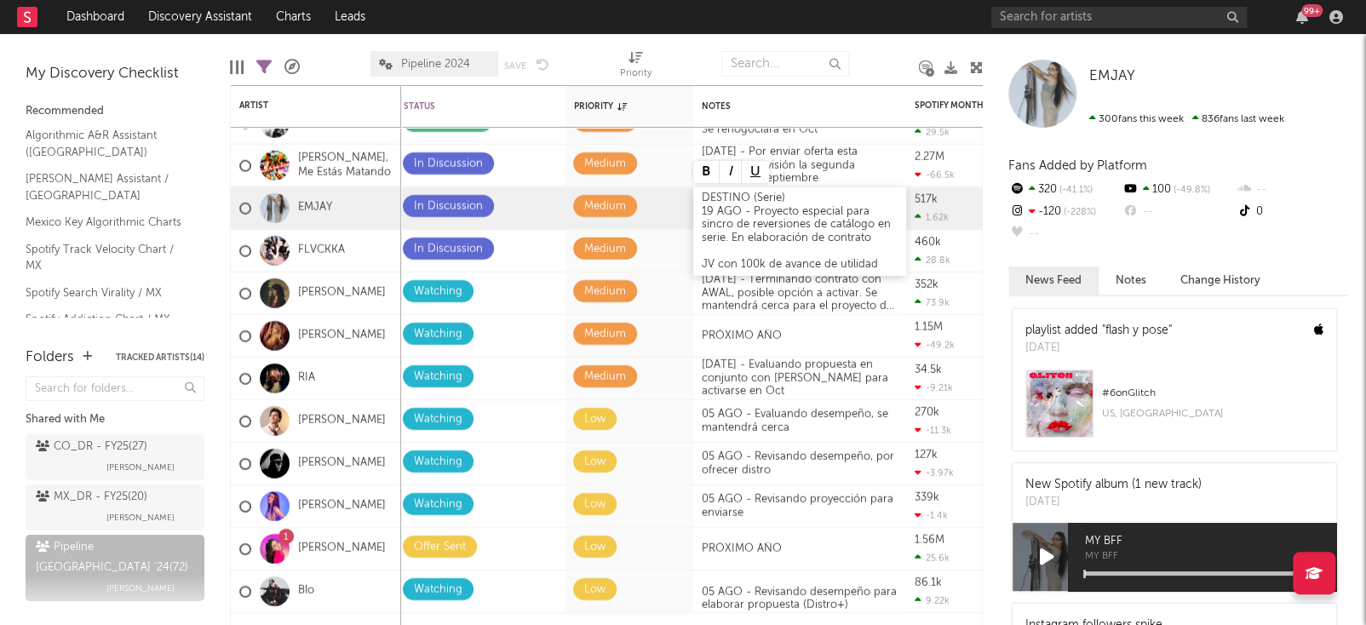
click at [774, 225] on div "DESTINO (Serie) [DATE] - Proyecto especial para sincro de reversiones de catálo…" at bounding box center [799, 231] width 213 height 89
drag, startPoint x: 724, startPoint y: 238, endPoint x: 868, endPoint y: 239, distance: 144.7
click at [868, 239] on div "DESTINO (Serie) [DATE] - Proyecto especial para sincro de reversiones de catálo…" at bounding box center [799, 231] width 213 height 89
click at [748, 209] on div "DESTINO (Serie) [DATE] - Proyecto especial para sincro de reversiones de catálo…" at bounding box center [799, 231] width 213 height 89
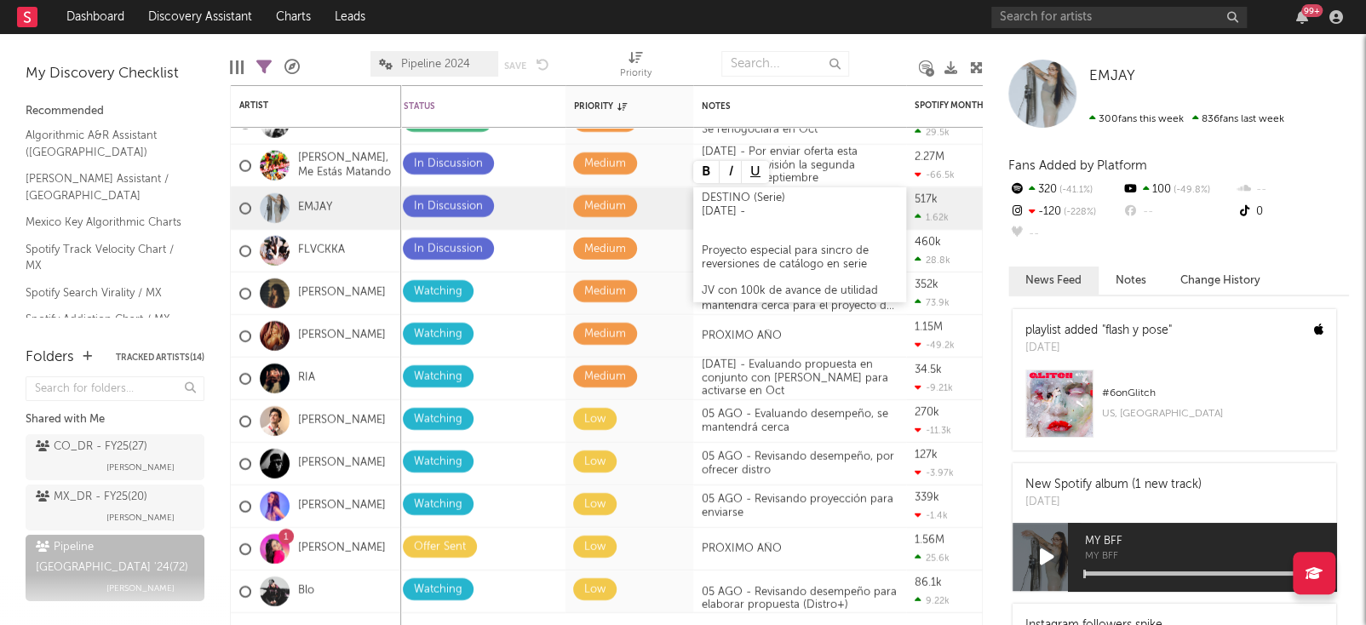
click at [774, 273] on div at bounding box center [799, 278] width 196 height 14
click at [713, 215] on div "DESTINO (Serie) [DATE] - Proyecto especial para sincro de reversiones de catálo…" at bounding box center [799, 237] width 213 height 101
click at [719, 228] on div at bounding box center [799, 225] width 196 height 14
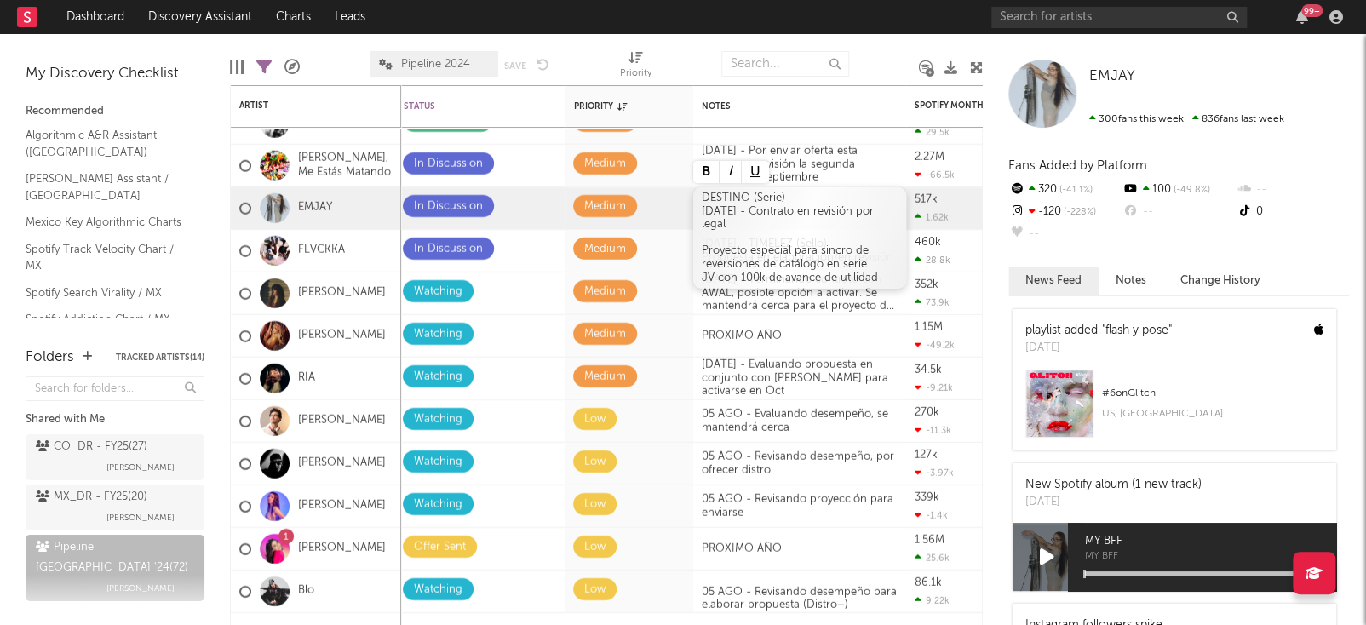
click at [868, 65] on div at bounding box center [884, 64] width 45 height 43
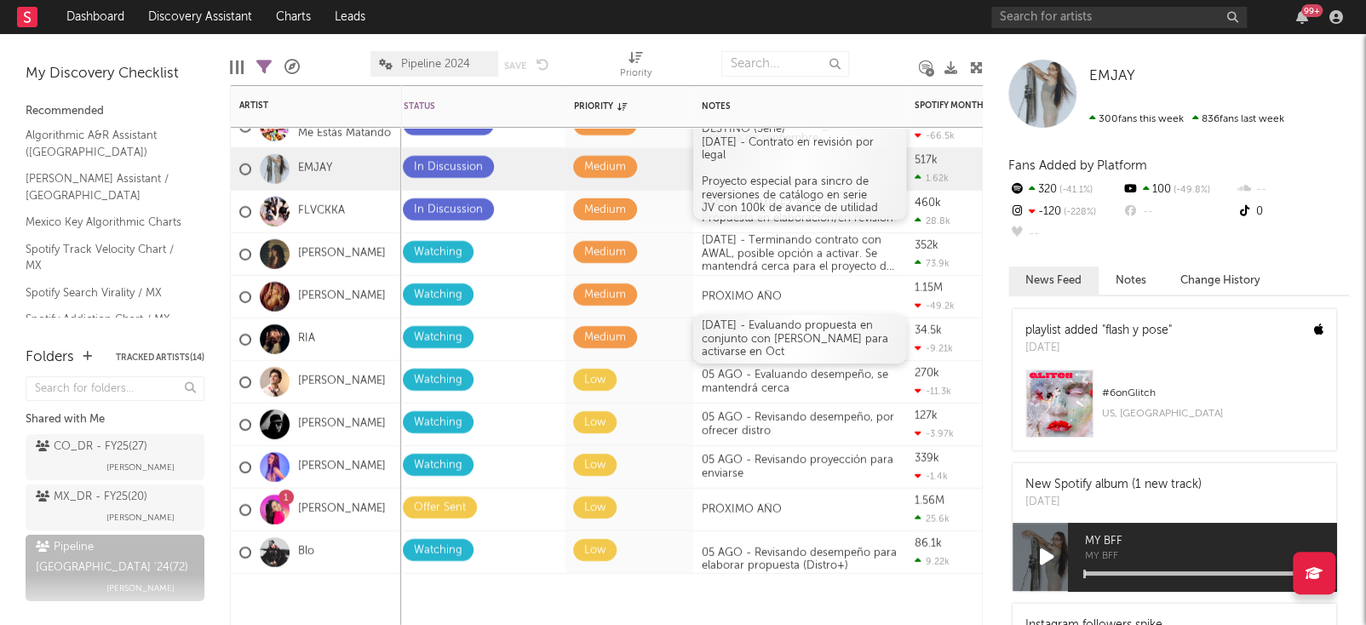
click at [782, 339] on div "[DATE] - Evaluando propuesta en conjunto con [PERSON_NAME] para activarse en Oct" at bounding box center [799, 339] width 213 height 49
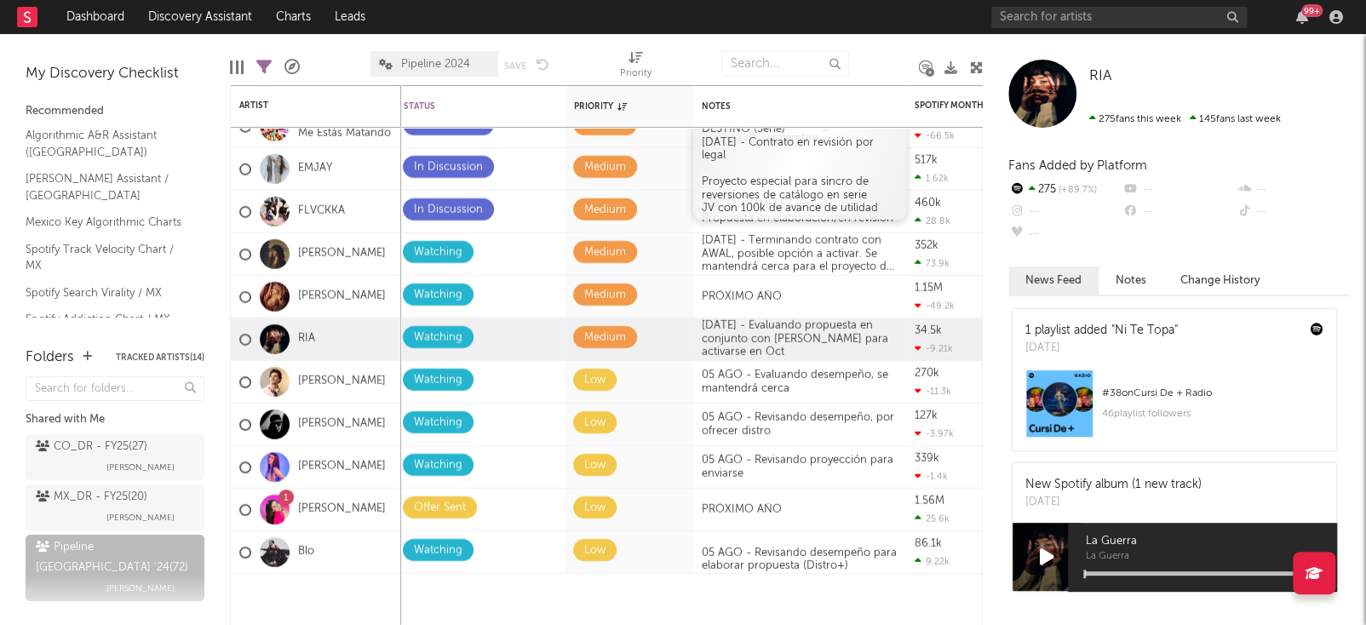
drag, startPoint x: 975, startPoint y: 43, endPoint x: 1068, endPoint y: 0, distance: 102.1
click at [975, 43] on div at bounding box center [976, 67] width 13 height 49
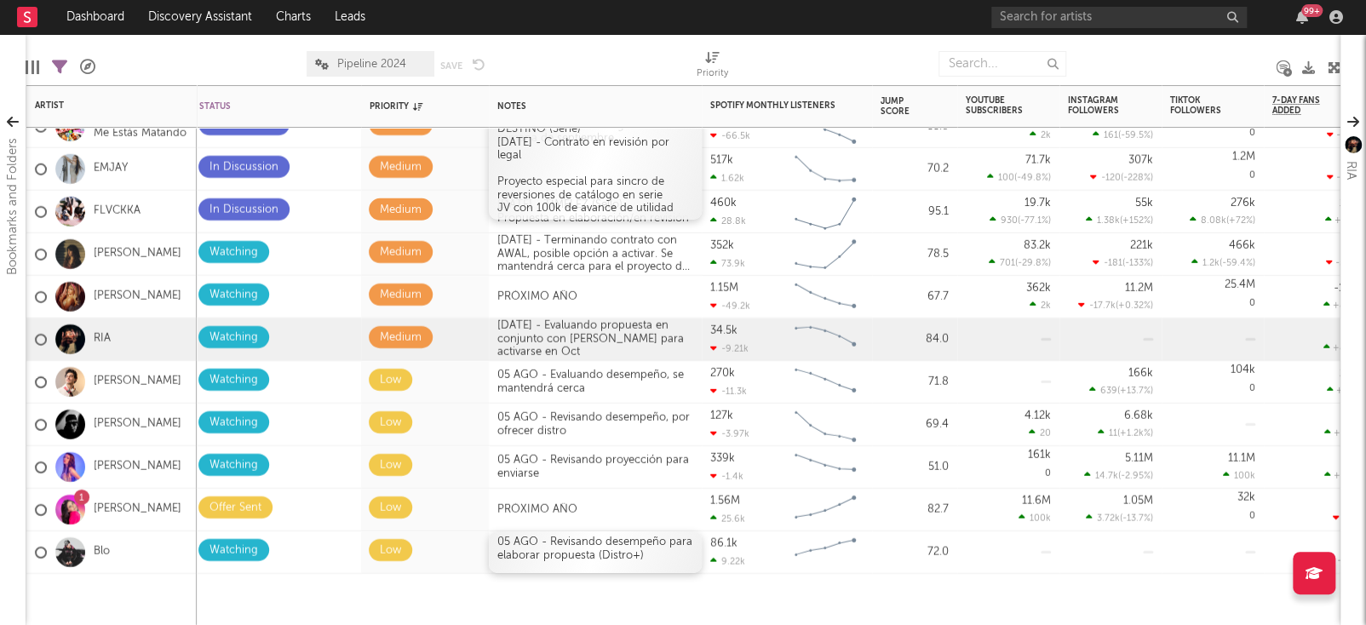
click at [606, 562] on div "05 AGO - Revisando desempeño para elaborar propuesta (Distro+)" at bounding box center [595, 552] width 213 height 42
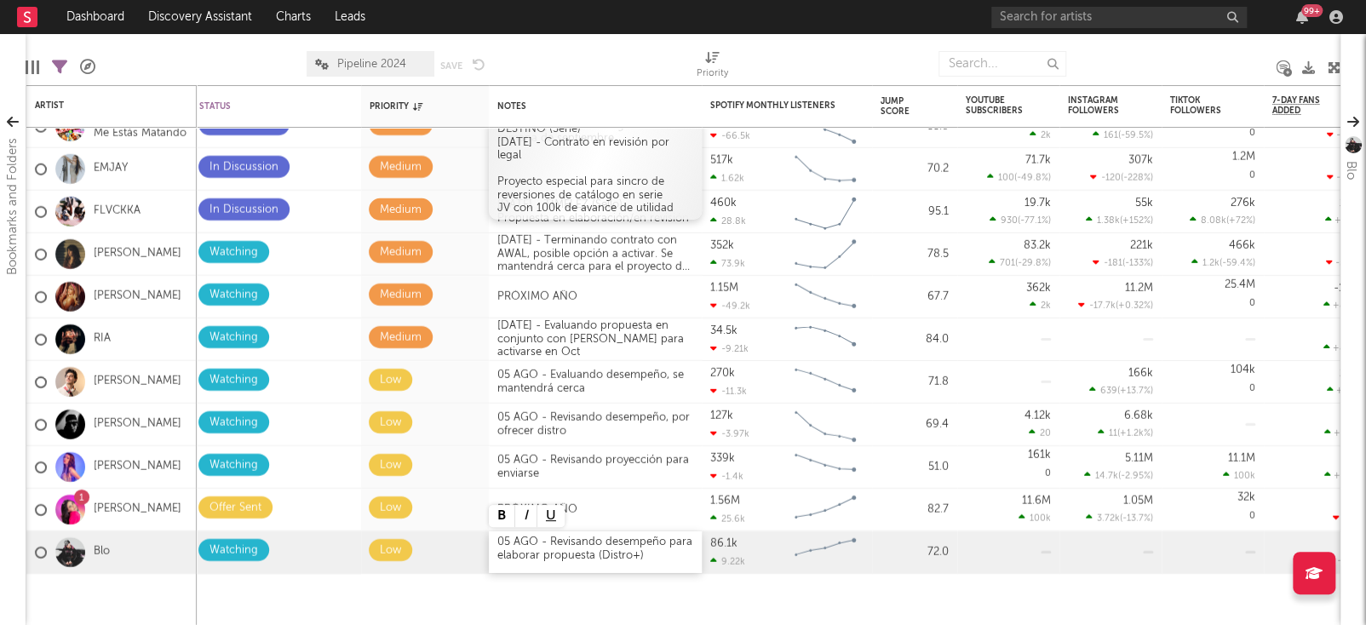
click at [507, 541] on div "05 AGO - Revisando desempeño para elaborar propuesta (Distro+)" at bounding box center [595, 552] width 213 height 42
drag, startPoint x: 548, startPoint y: 541, endPoint x: 696, endPoint y: 541, distance: 148.1
click at [696, 541] on div "[DATE] - Revisando desempeño para elaborar propuesta (Distro+)" at bounding box center [595, 552] width 213 height 42
click at [701, 602] on div at bounding box center [786, 599] width 170 height 51
